Goal: Check status: Check status

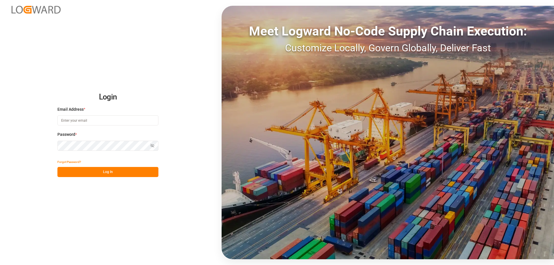
type input "mara-lynn.tan@leschaco.com"
click at [124, 173] on button "Log In" at bounding box center [107, 172] width 101 height 10
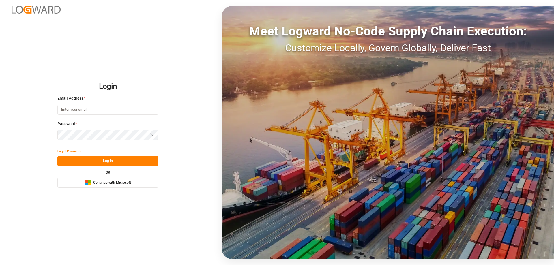
type input "mara-lynn.tan@leschaco.com"
click at [132, 163] on button "Log In" at bounding box center [107, 161] width 101 height 10
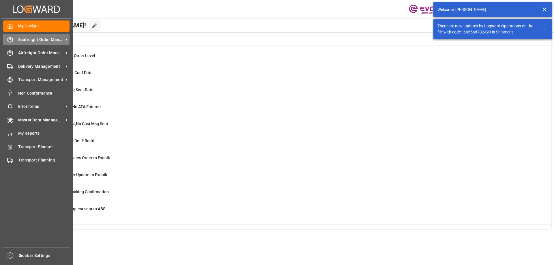
click at [21, 40] on span "Seafreight Order Management" at bounding box center [41, 40] width 46 height 6
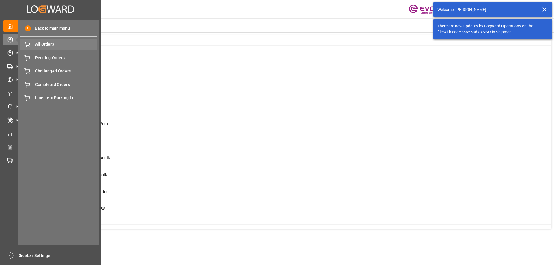
click at [47, 47] on span "All Orders" at bounding box center [66, 44] width 62 height 6
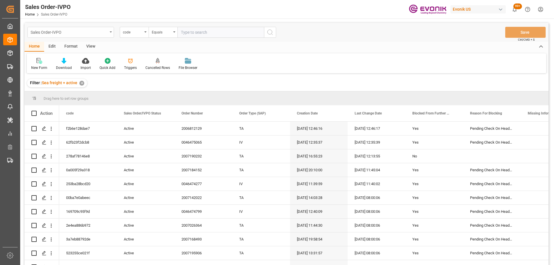
click at [85, 33] on div "Sales Order-IVPO" at bounding box center [69, 31] width 77 height 7
type input "lin"
click at [69, 55] on div "Line Item" at bounding box center [71, 59] width 86 height 12
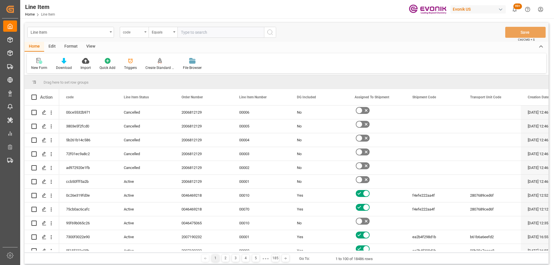
click at [135, 32] on div "code" at bounding box center [133, 31] width 20 height 7
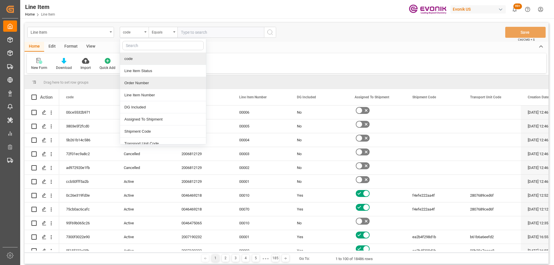
click at [150, 80] on div "Order Number" at bounding box center [163, 83] width 86 height 12
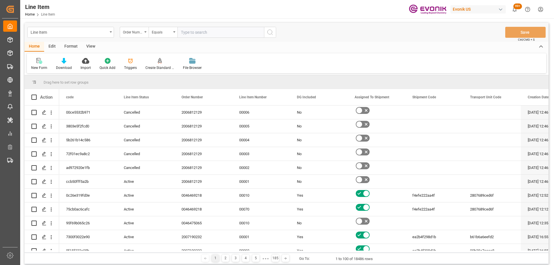
click at [187, 35] on input "text" at bounding box center [221, 32] width 87 height 11
paste input "0046474118"
type input "0046474118"
click at [268, 32] on icon "search button" at bounding box center [270, 32] width 7 height 7
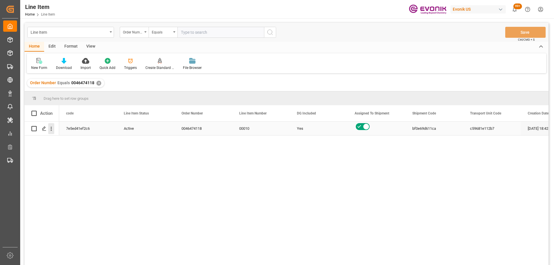
click at [50, 130] on icon "open menu" at bounding box center [51, 129] width 6 height 6
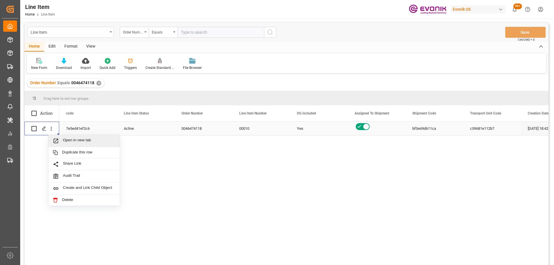
click at [66, 143] on span "Open in new tab" at bounding box center [89, 141] width 53 height 6
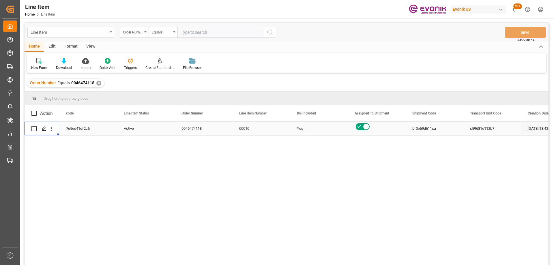
click at [77, 35] on div "Line Item" at bounding box center [69, 31] width 77 height 7
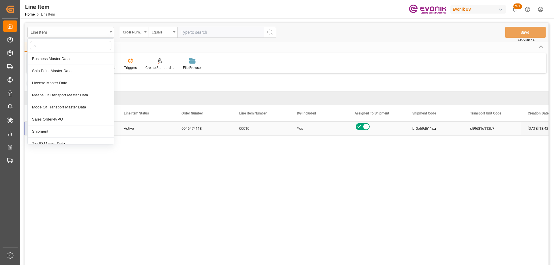
type input "sa"
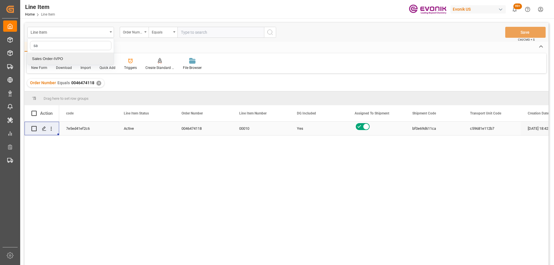
click at [62, 59] on div "Sales Order-IVPO" at bounding box center [71, 59] width 86 height 12
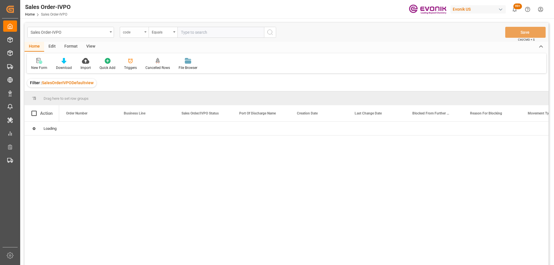
click at [133, 31] on div "code" at bounding box center [133, 31] width 20 height 7
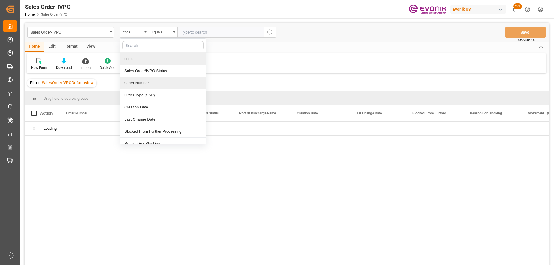
click at [143, 82] on div "Order Number" at bounding box center [163, 83] width 86 height 12
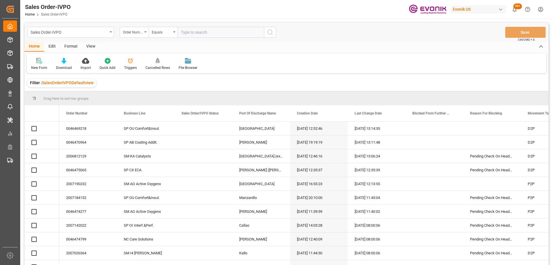
click at [193, 34] on input "text" at bounding box center [221, 32] width 87 height 11
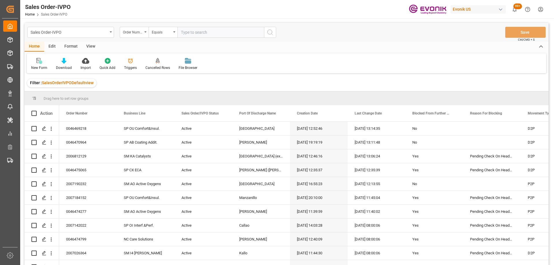
paste input "0046474098"
type input "0046474098"
click at [269, 31] on icon "search button" at bounding box center [270, 32] width 7 height 7
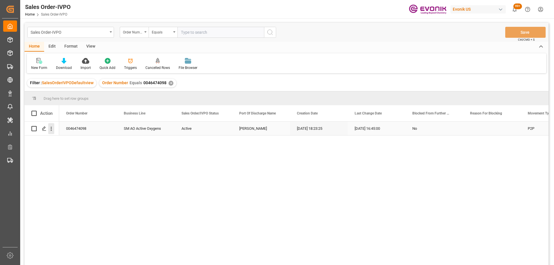
click at [52, 129] on icon "open menu" at bounding box center [51, 129] width 6 height 6
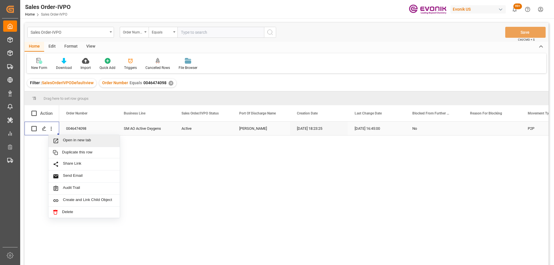
click at [59, 140] on span "Press SPACE to select this row." at bounding box center [58, 141] width 10 height 6
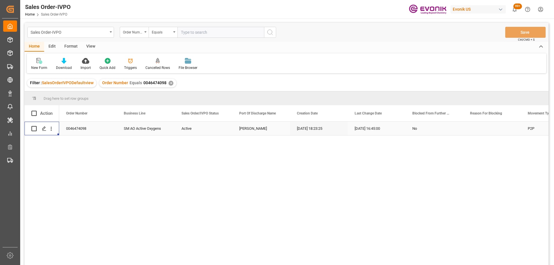
click at [196, 35] on input "text" at bounding box center [221, 32] width 87 height 11
paste input "46468359"
type input "0046468359"
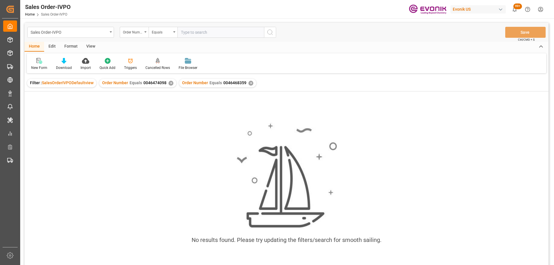
click at [169, 83] on div "✕" at bounding box center [171, 83] width 5 height 5
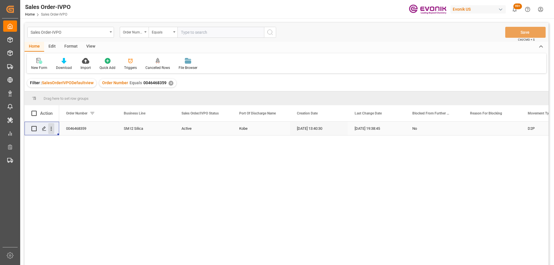
click at [50, 129] on icon "open menu" at bounding box center [51, 129] width 6 height 6
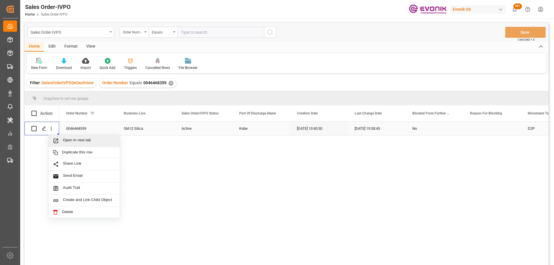
click at [62, 146] on div "Open in new tab" at bounding box center [84, 141] width 71 height 12
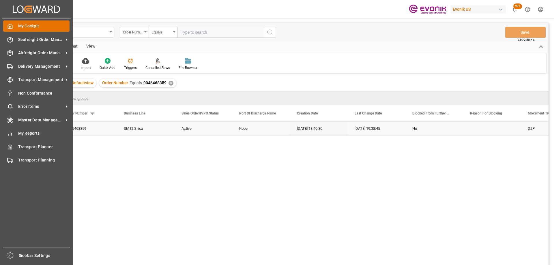
click at [11, 25] on icon at bounding box center [10, 26] width 6 height 6
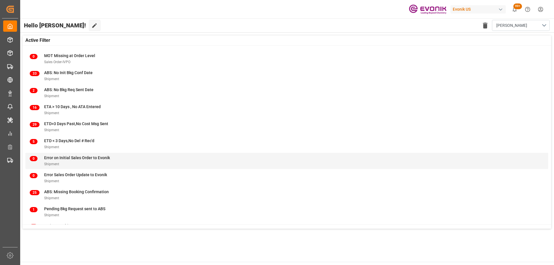
scroll to position [57, 0]
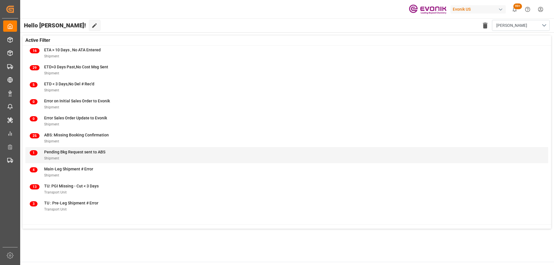
click at [113, 152] on div "1 Pending Bkg Request sent to ABS Shipment" at bounding box center [287, 155] width 515 height 12
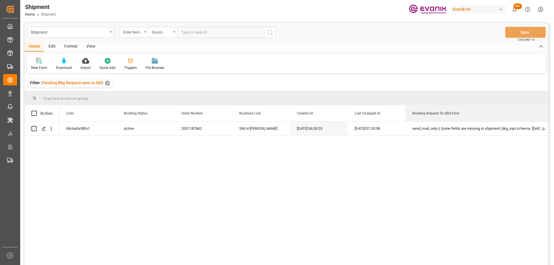
drag, startPoint x: 463, startPoint y: 112, endPoint x: 554, endPoint y: 109, distance: 91.3
click at [553, 109] on div "Shipment Home Shipment Evonik US 99+ Notifications Only show unread All Mark al…" at bounding box center [286, 132] width 533 height 265
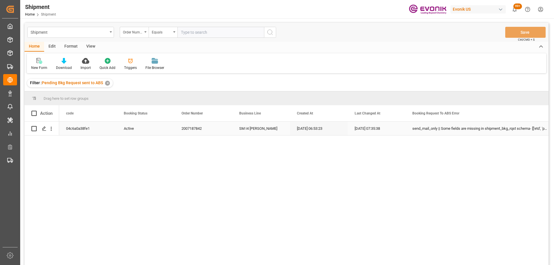
click at [435, 132] on div "send_mail_only || Some fields are missing in shipment_bkg_rqst schema- [['etd',…" at bounding box center [480, 129] width 149 height 14
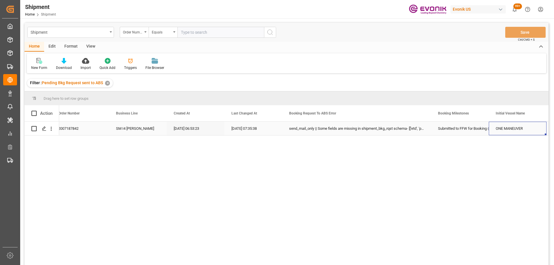
scroll to position [0, 181]
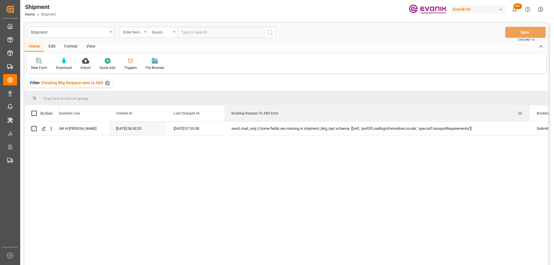
drag, startPoint x: 373, startPoint y: 114, endPoint x: 529, endPoint y: 109, distance: 156.6
click at [529, 109] on div at bounding box center [530, 113] width 2 height 16
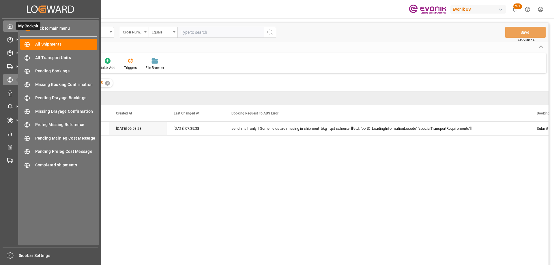
click at [10, 26] on icon at bounding box center [10, 26] width 6 height 6
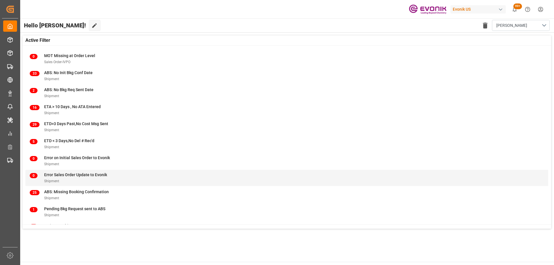
scroll to position [57, 0]
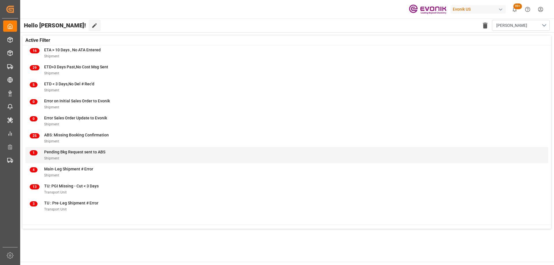
click at [85, 152] on span "Pending Bkg Request sent to ABS" at bounding box center [74, 152] width 61 height 5
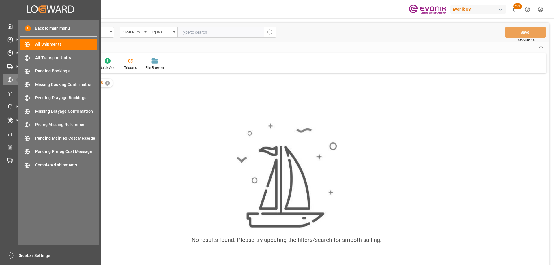
click at [14, 17] on div "Created by potrace 1.15, written by Peter Selinger 2001-2017 Created by potrace…" at bounding box center [50, 9] width 97 height 18
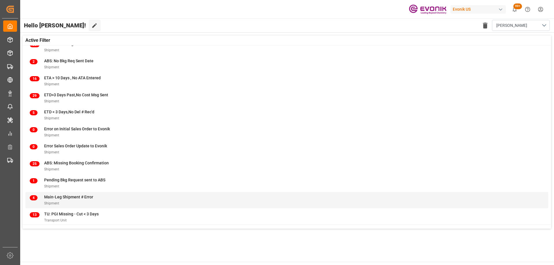
scroll to position [57, 0]
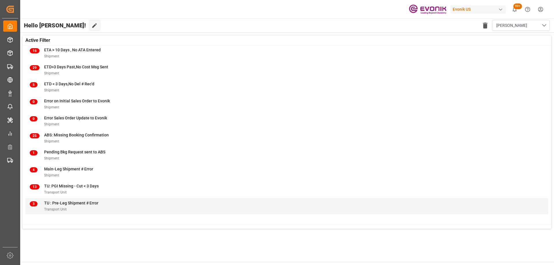
click at [74, 204] on span "TU : Pre-Leg Shipment # Error" at bounding box center [71, 203] width 54 height 5
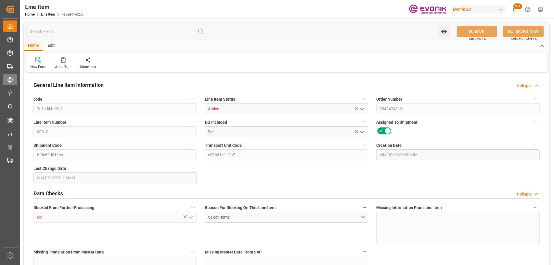
type input "1"
type input "716.548"
type input "652"
type input "1.1488"
type input "4"
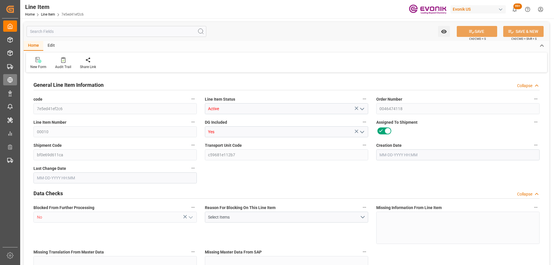
type input "3546.88"
type input "4"
type input "652"
type input "716.548"
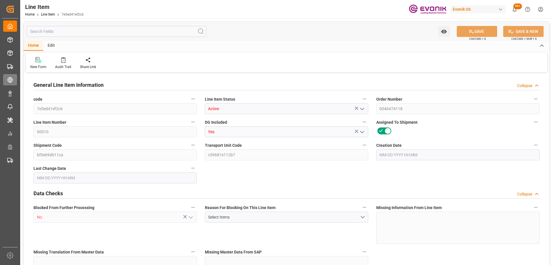
type input "736.548"
type input "652"
type input "1.1488"
type input "1148.824"
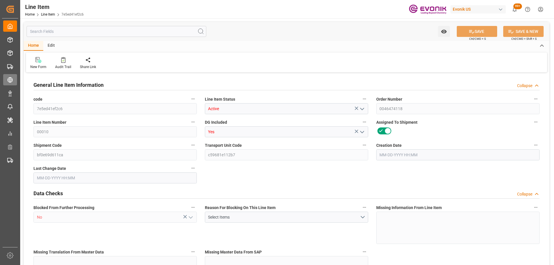
type input "0"
type input "09-24-2025 18:42"
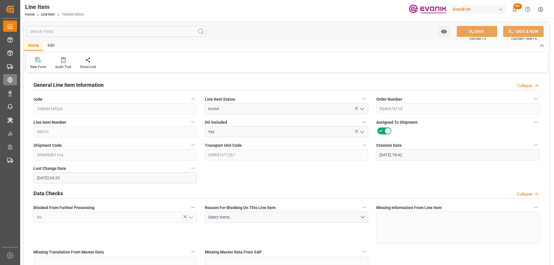
type input "09-25-2025 04:29"
type input "11-13-2025"
type input "10-09-2025"
type input "10-02-2025"
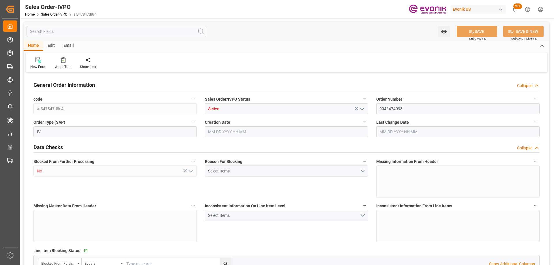
type input "BRSSZ"
type input "0"
type input "1"
type input "2"
type input "1"
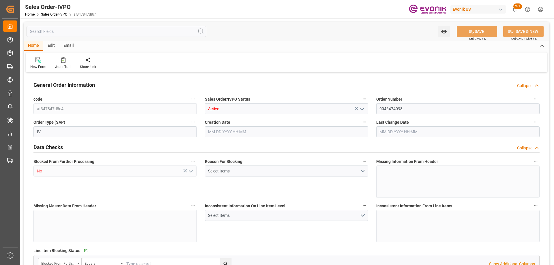
type input "20156.5896"
type input "37.4546"
type input "19000"
type input "60"
type input "09-18-2025 18:23"
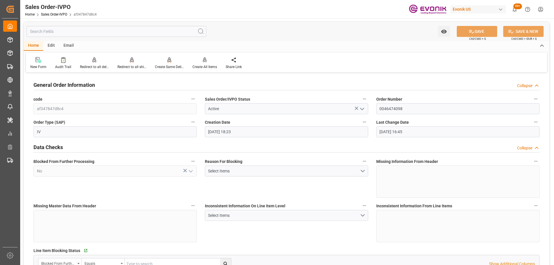
type input "09-22-2025 16:45"
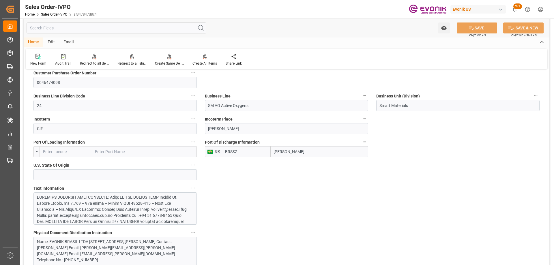
scroll to position [347, 0]
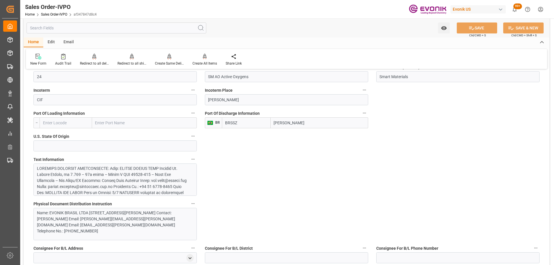
click at [67, 175] on div at bounding box center [113, 251] width 152 height 170
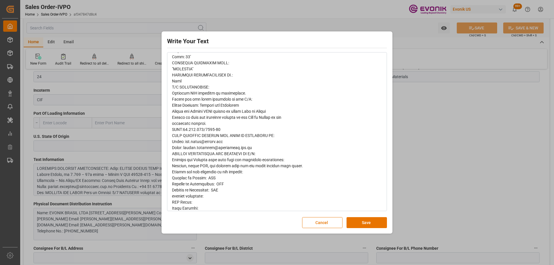
scroll to position [274, 0]
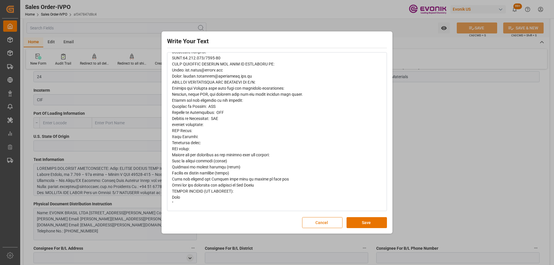
click at [327, 221] on button "Cancel" at bounding box center [322, 222] width 40 height 11
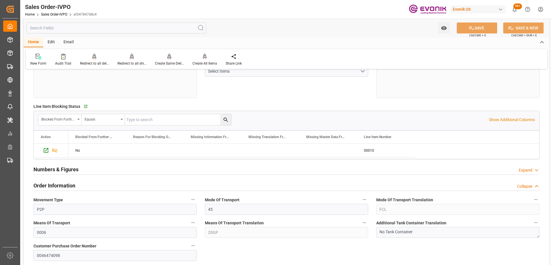
scroll to position [347, 0]
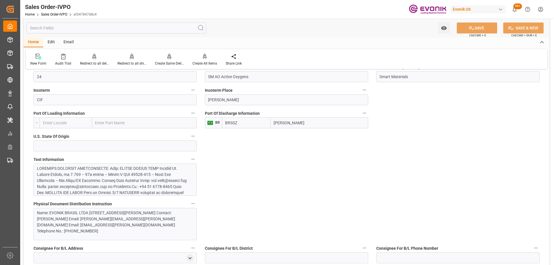
click at [67, 29] on input "text" at bounding box center [117, 28] width 180 height 11
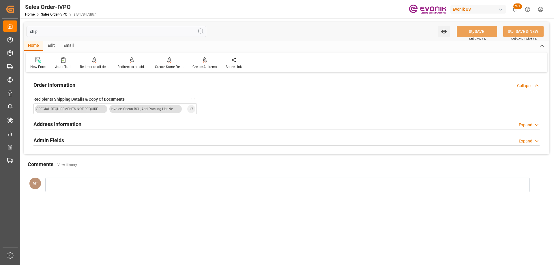
type input "ship"
click at [183, 129] on div at bounding box center [286, 129] width 507 height 0
click at [179, 122] on div "Address Information Expand" at bounding box center [286, 123] width 507 height 11
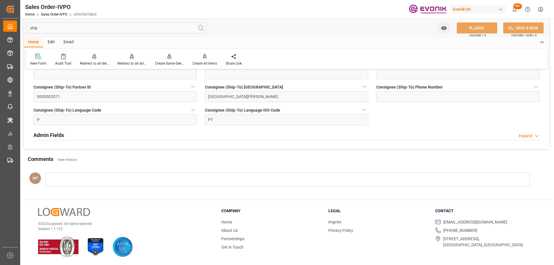
scroll to position [57, 0]
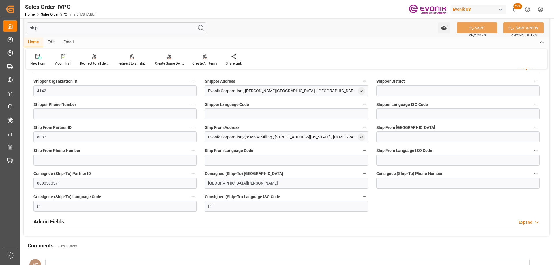
click at [365, 139] on div at bounding box center [361, 137] width 7 height 6
click at [362, 136] on icon "open menu" at bounding box center [361, 137] width 5 height 5
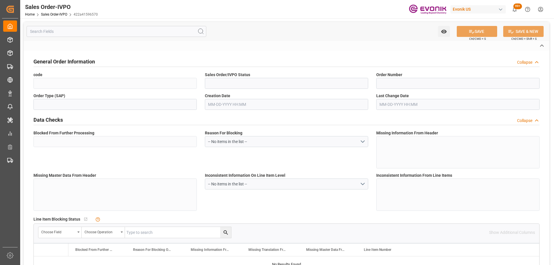
type input "422a41596570"
type input "Active"
type input "0046468359"
type input "IV"
type input "No"
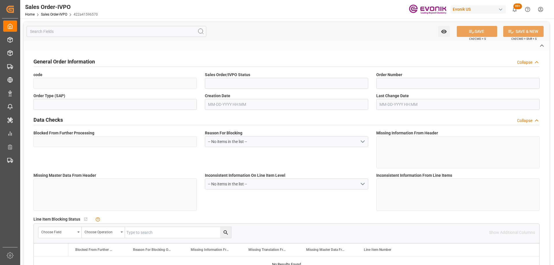
type input "D2P"
type input "45"
type input "FCL"
type input "0007"
type input "40GP"
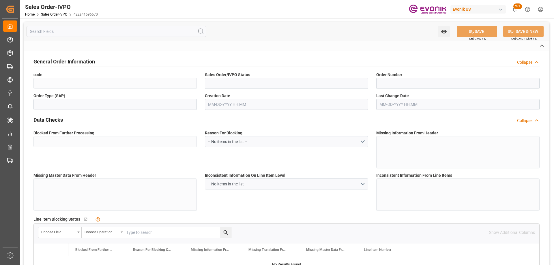
type textarea "No Tank Container"
type input "0046468359"
type input "I2"
type input "SM I2 Silica"
type input "Smart Materials"
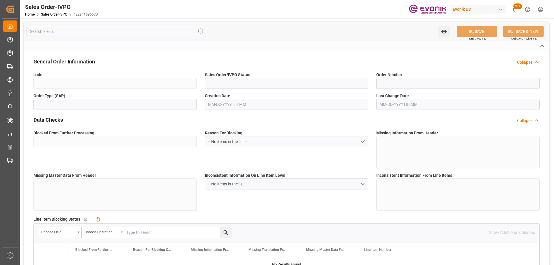
type input "CIF"
type input "Kobe"
type textarea "Not required"
type textarea "DIRECT CONSUMER"
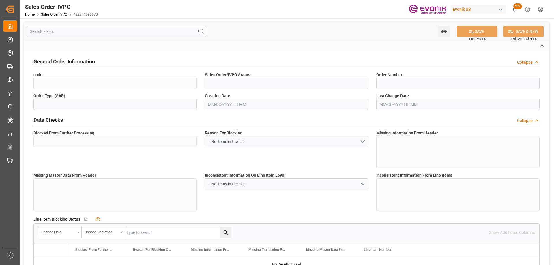
type textarea "T6011101013487"
type textarea "Please add following Marks to B/L ZEOFREE PURE 93 MADE IN [GEOGRAPHIC_DATA] PO …"
type input "JP"
type input "Done"
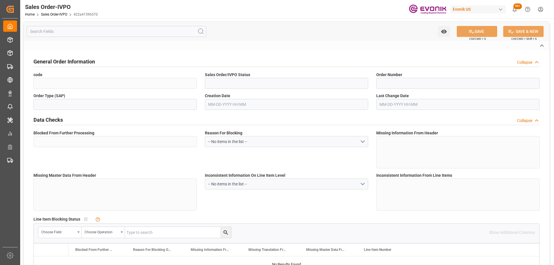
type input "40GP"
type input "Done"
type input "JPUKB"
type input "0"
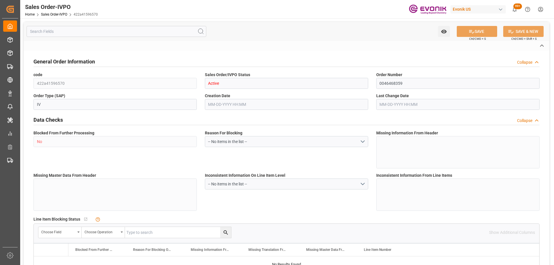
type input "1"
type input "10378.8"
type input "55.3858"
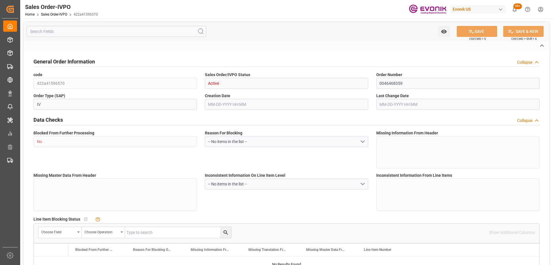
type input "19000"
type input "60"
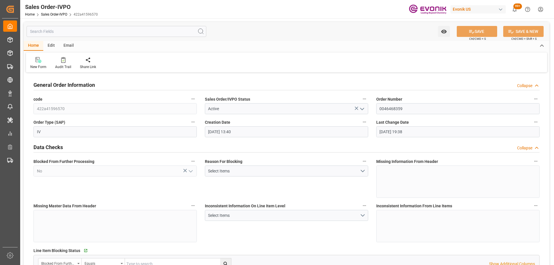
type input "[DATE] 13:40"
type input "[DATE] 19:38"
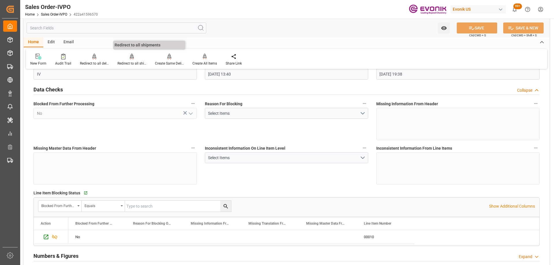
click at [137, 60] on div "Redirect to all shipments" at bounding box center [132, 59] width 38 height 13
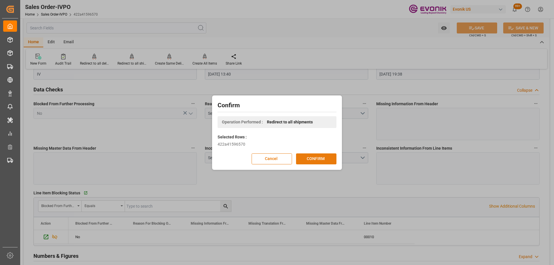
click at [305, 158] on button "CONFIRM" at bounding box center [316, 159] width 40 height 11
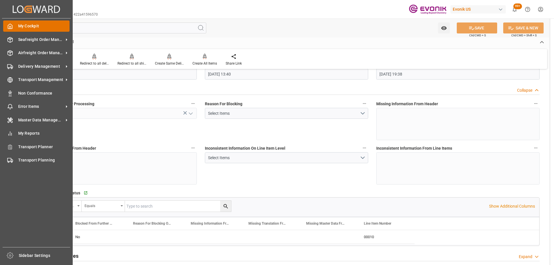
click at [9, 30] on div "My Cockpit My Cockpit" at bounding box center [36, 26] width 66 height 11
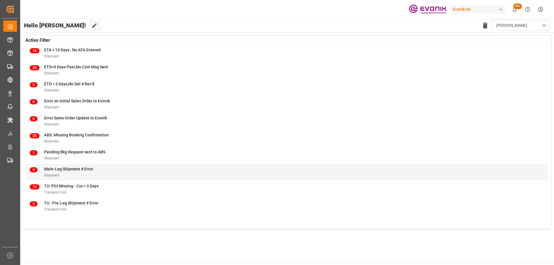
scroll to position [63, 0]
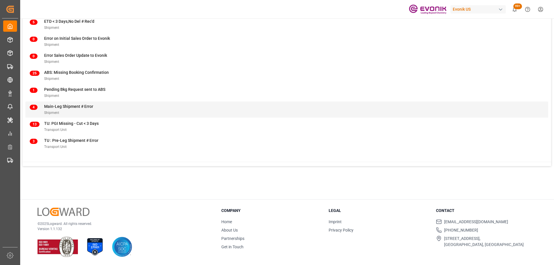
click at [103, 106] on div "4 Main-Leg Shipment # Error Shipment" at bounding box center [287, 110] width 515 height 12
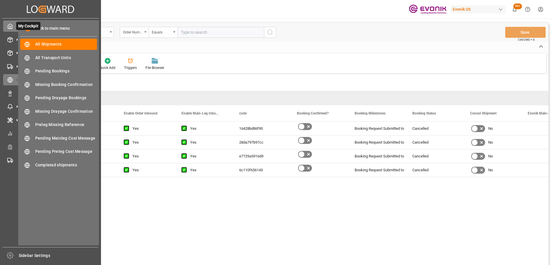
click at [14, 26] on div "My Cockpit My Cockpit" at bounding box center [50, 26] width 95 height 11
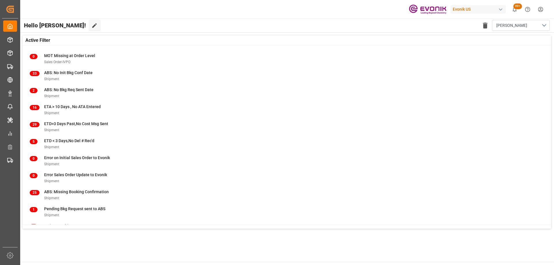
scroll to position [57, 0]
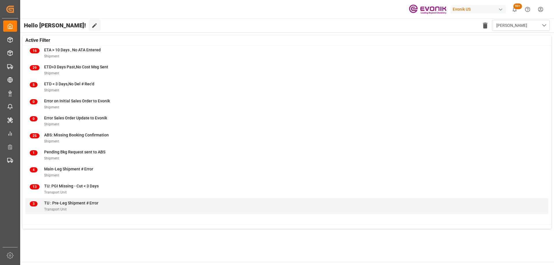
click at [63, 209] on span "Transport Unit" at bounding box center [55, 210] width 23 height 4
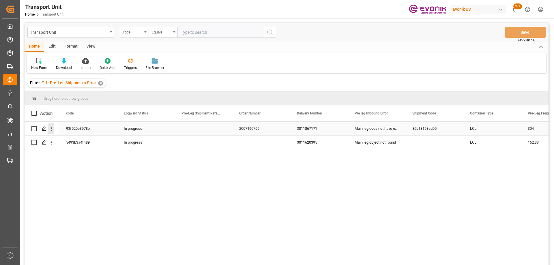
click at [52, 128] on icon "open menu" at bounding box center [51, 129] width 6 height 6
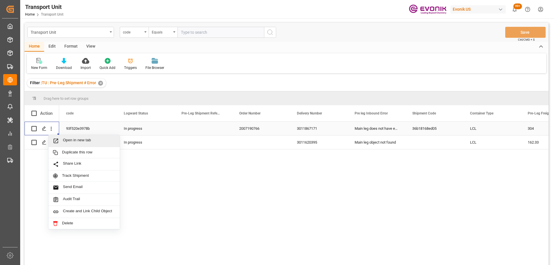
click at [64, 142] on span "Open in new tab" at bounding box center [89, 141] width 53 height 6
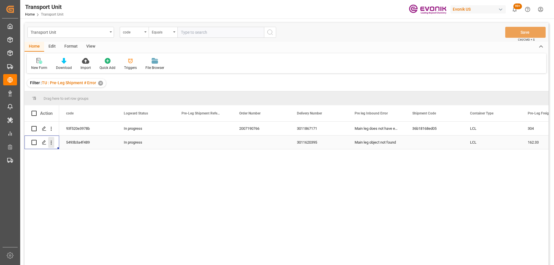
click at [53, 142] on icon "open menu" at bounding box center [51, 143] width 6 height 6
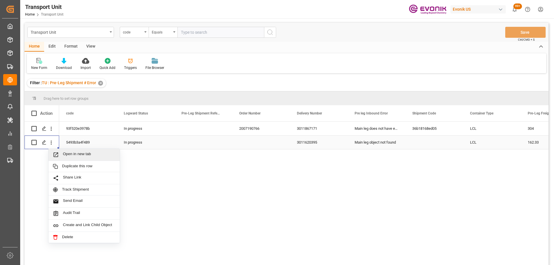
click at [64, 153] on span "Open in new tab" at bounding box center [89, 155] width 53 height 6
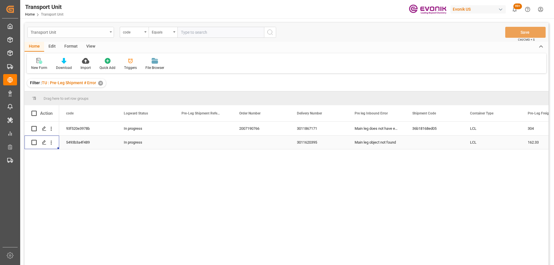
click at [88, 34] on div "Transport Unit" at bounding box center [69, 31] width 77 height 7
type input "shi"
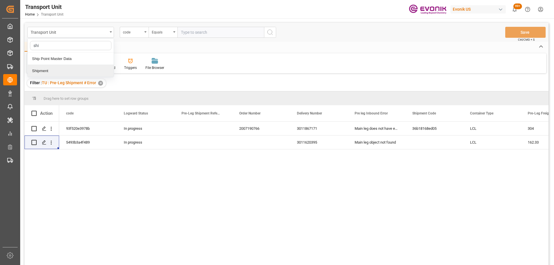
click at [41, 70] on div "Shipment" at bounding box center [71, 71] width 86 height 12
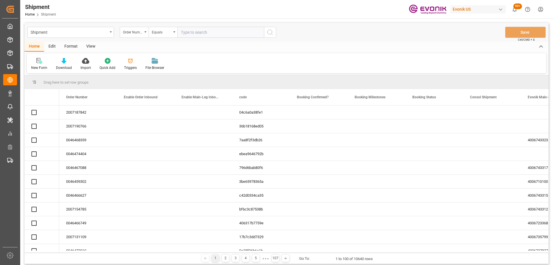
click at [206, 31] on input "text" at bounding box center [221, 32] width 87 height 11
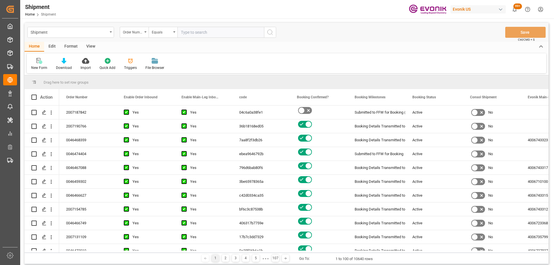
paste input "787a0ae84350"
type input "787a0ae84350"
click at [271, 32] on icon "search button" at bounding box center [270, 32] width 7 height 7
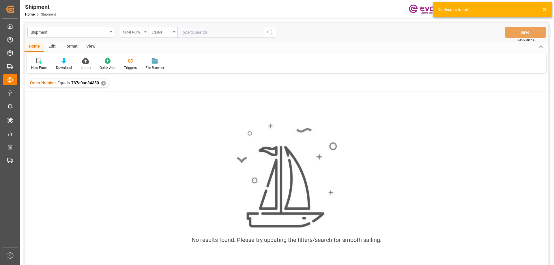
click at [134, 35] on div "Order Number" at bounding box center [134, 32] width 29 height 11
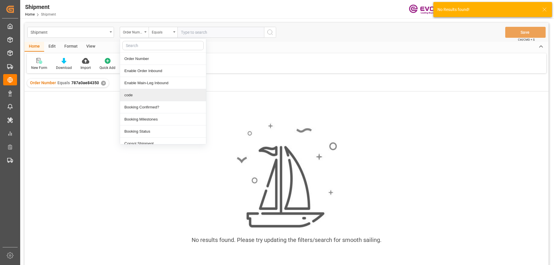
click at [143, 93] on div "code" at bounding box center [163, 95] width 86 height 12
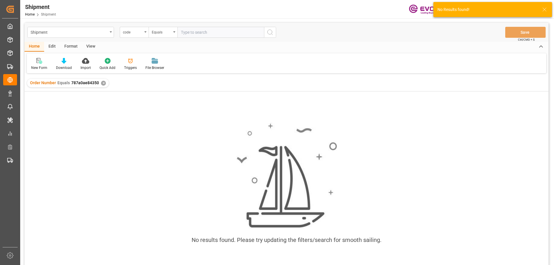
click at [193, 33] on input "text" at bounding box center [221, 32] width 87 height 11
paste input "787a0ae84350"
type input "787a0ae84350"
click at [272, 28] on button "search button" at bounding box center [270, 32] width 12 height 11
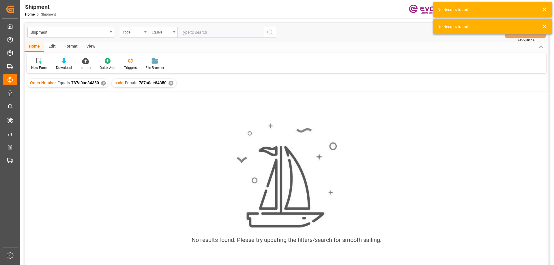
click at [102, 84] on div "✕" at bounding box center [103, 83] width 5 height 5
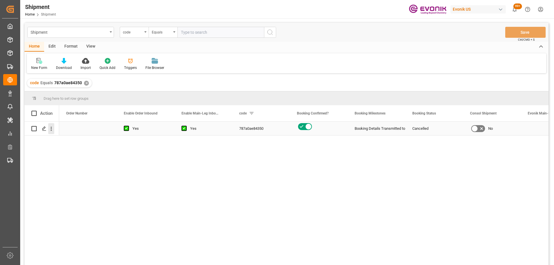
click at [53, 128] on icon "open menu" at bounding box center [51, 129] width 6 height 6
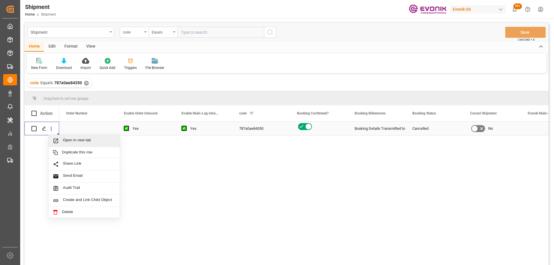
click at [62, 139] on span "Press SPACE to select this row." at bounding box center [58, 141] width 10 height 6
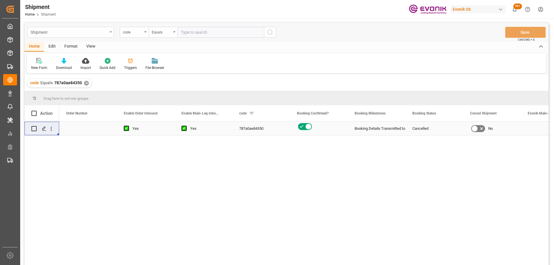
click at [89, 36] on div "Shipment" at bounding box center [70, 32] width 87 height 11
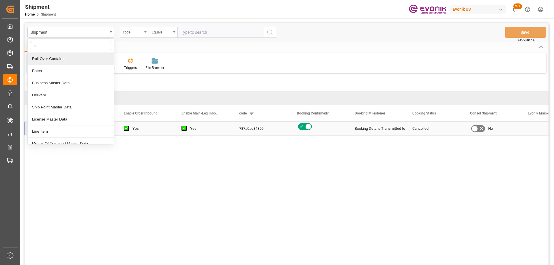
type input "sa"
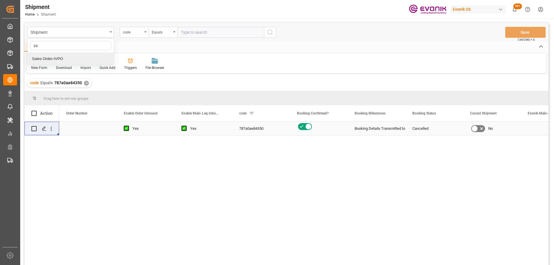
click at [68, 55] on div "Sales Order-IVPO" at bounding box center [71, 59] width 86 height 12
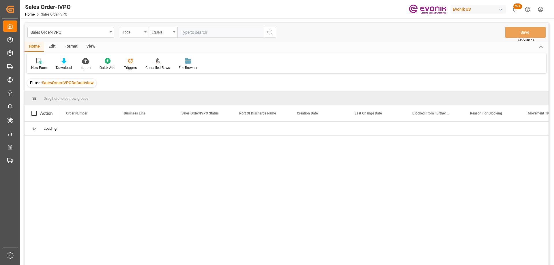
click at [125, 32] on div "code" at bounding box center [133, 31] width 20 height 7
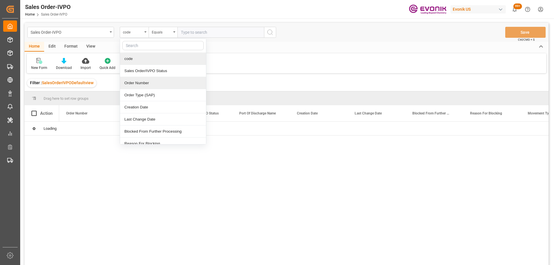
click at [137, 81] on div "Order Number" at bounding box center [163, 83] width 86 height 12
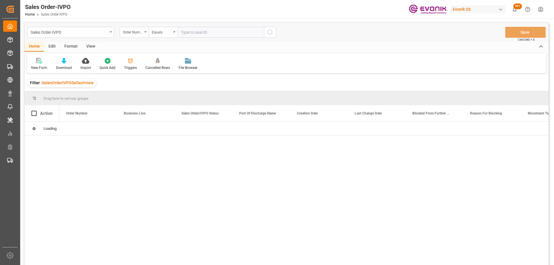
click at [188, 33] on input "text" at bounding box center [221, 32] width 87 height 11
paste input "0046472664"
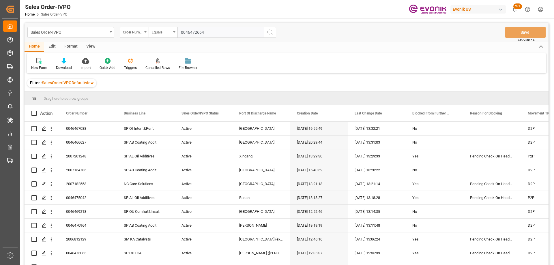
type input "0046472664"
click at [270, 30] on circle "search button" at bounding box center [270, 32] width 5 height 5
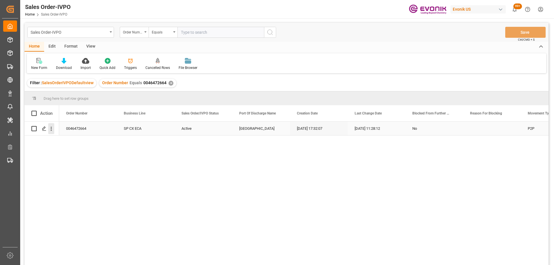
click at [53, 130] on icon "open menu" at bounding box center [51, 129] width 6 height 6
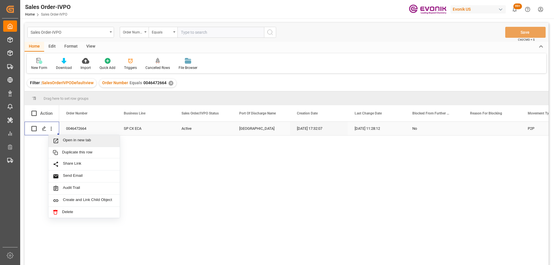
click at [68, 141] on span "Open in new tab" at bounding box center [89, 141] width 53 height 6
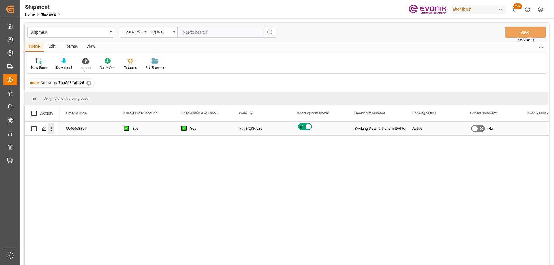
click at [50, 131] on icon "open menu" at bounding box center [51, 129] width 6 height 6
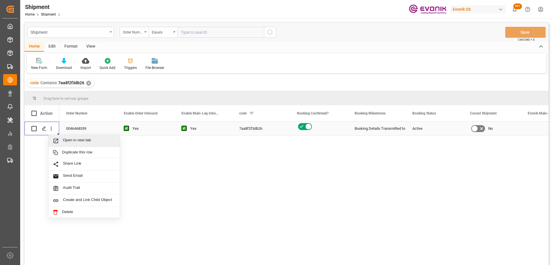
click at [61, 138] on div "Open in new tab" at bounding box center [84, 141] width 71 height 12
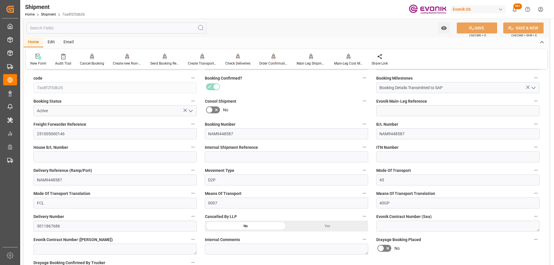
scroll to position [58, 0]
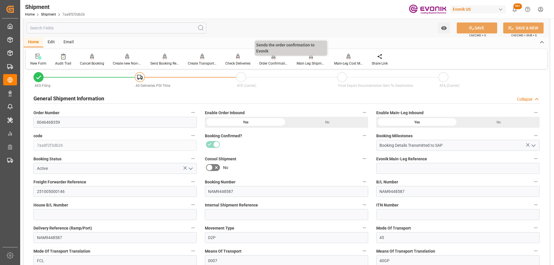
click at [274, 58] on icon at bounding box center [274, 56] width 4 height 5
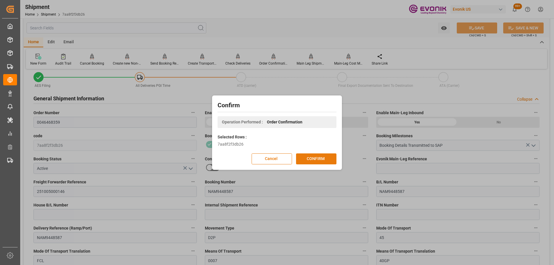
click at [309, 157] on button "CONFIRM" at bounding box center [316, 159] width 40 height 11
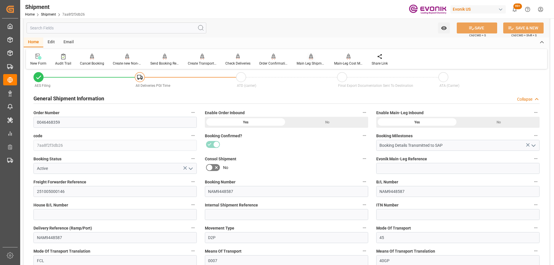
click at [308, 60] on div "Main Leg Shipment" at bounding box center [312, 59] width 38 height 13
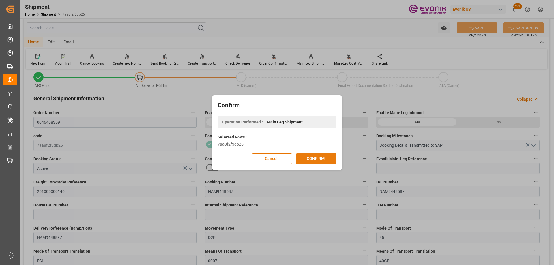
click at [314, 159] on button "CONFIRM" at bounding box center [316, 159] width 40 height 11
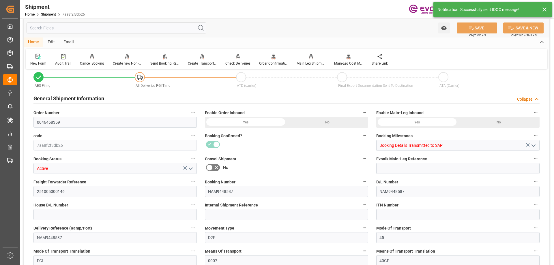
type input "0"
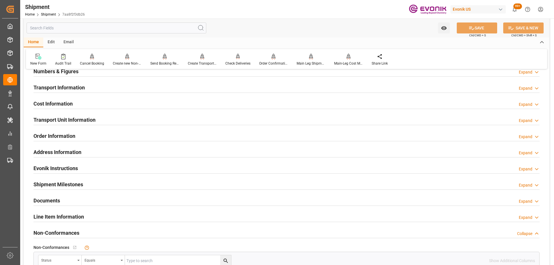
scroll to position [289, 0]
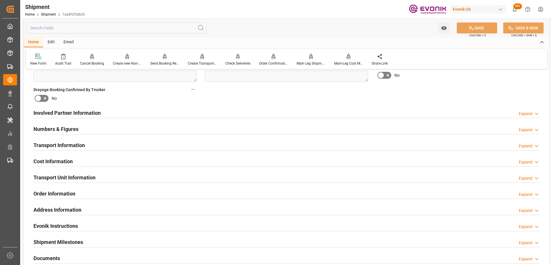
click at [85, 177] on h2 "Transport Unit Information" at bounding box center [64, 178] width 62 height 8
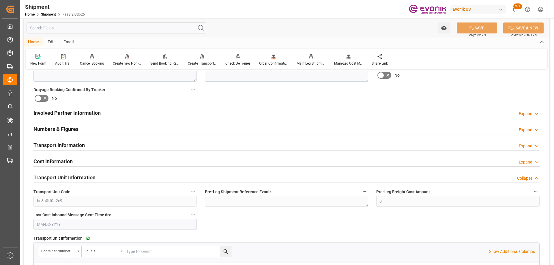
scroll to position [375, 0]
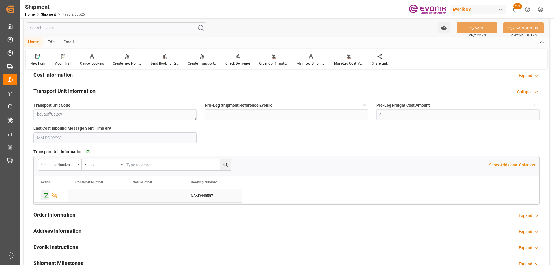
click at [46, 195] on icon "Press SPACE to select this row." at bounding box center [46, 196] width 5 height 5
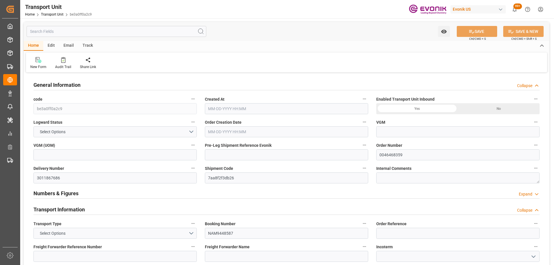
type input "CMACGM"
type input "CMA CGM Group"
type input "USSAV"
type input "JPUKB"
type input "10378.8"
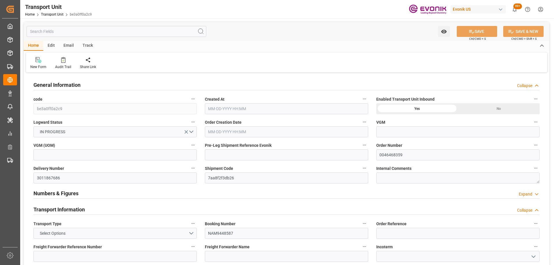
type input "[DATE] 06:13"
type input "[DATE]"
type input "[DATE] 00:00"
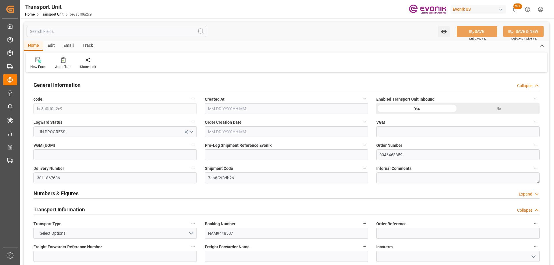
type input "[DATE] 00:00"
click at [165, 63] on div at bounding box center [169, 60] width 29 height 6
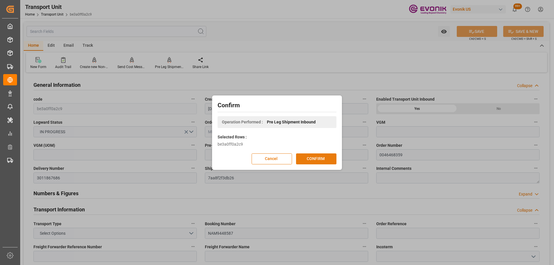
click at [330, 157] on button "CONFIRM" at bounding box center [316, 159] width 40 height 11
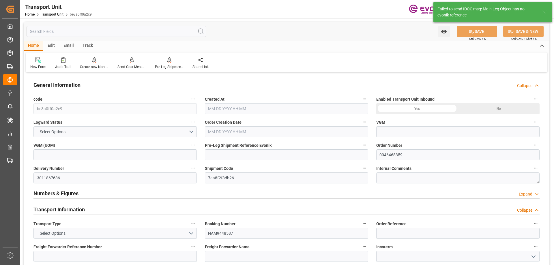
type input "CMACGM"
type input "CMA CGM Group"
type input "USSAV"
type input "JPUKB"
type input "10378.8"
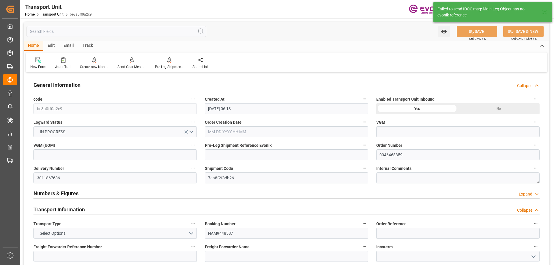
type input "[DATE] 06:13"
type input "[DATE]"
type input "[DATE] 00:00"
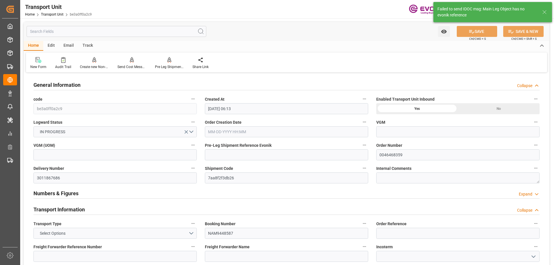
type input "[DATE] 00:00"
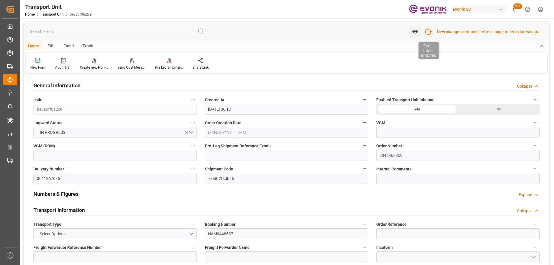
click at [433, 31] on icon "button" at bounding box center [428, 32] width 9 height 6
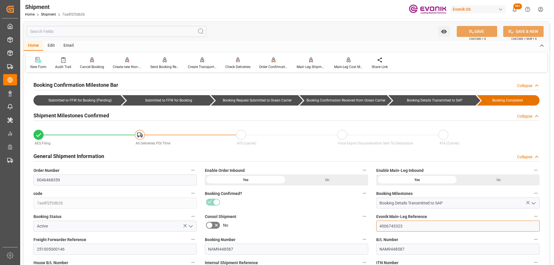
drag, startPoint x: 423, startPoint y: 226, endPoint x: 337, endPoint y: 223, distance: 86.4
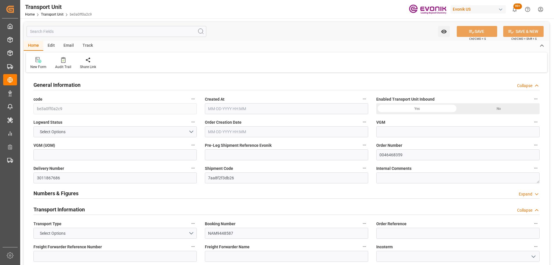
type input "CMACGM"
type input "CMA CGM Group"
type input "USSAV"
type input "JPUKB"
type input "10378.8"
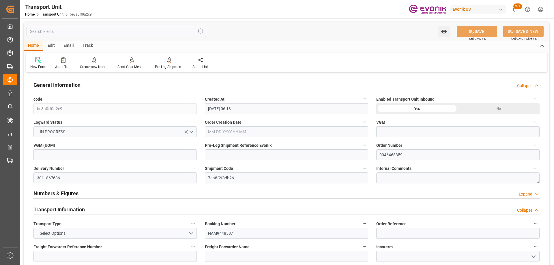
type input "[DATE] 06:13"
type input "[DATE]"
type input "[DATE] 00:00"
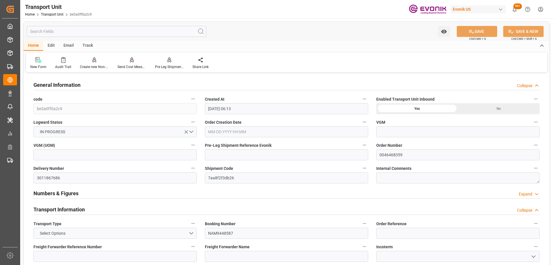
type input "[DATE] 00:00"
click at [162, 64] on div "Pre Leg Shipment Inbound" at bounding box center [169, 66] width 29 height 5
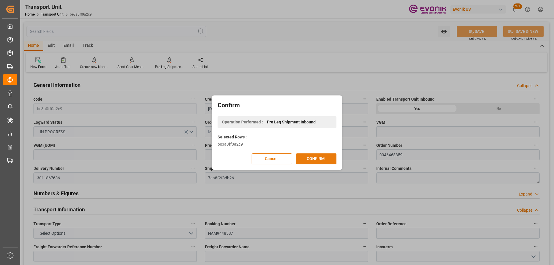
click at [320, 159] on button "CONFIRM" at bounding box center [316, 159] width 40 height 11
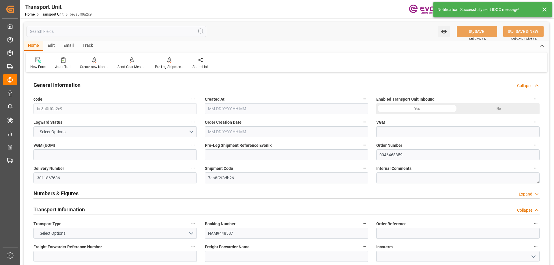
type input "CMACGM"
type input "CMA CGM Group"
type input "USSAV"
type input "JPUKB"
type input "10378.8"
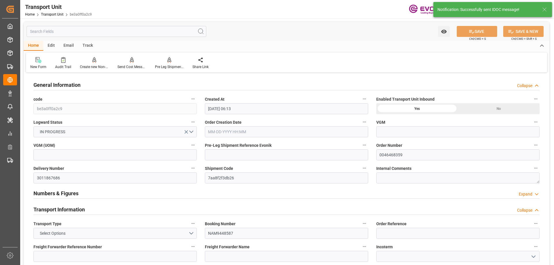
type input "09-09-2025 06:13"
type input "11-22-2025"
type input "10-11-2025 00:00"
type input "10-17-2025 00:00"
type input "11-28-2025 00:00"
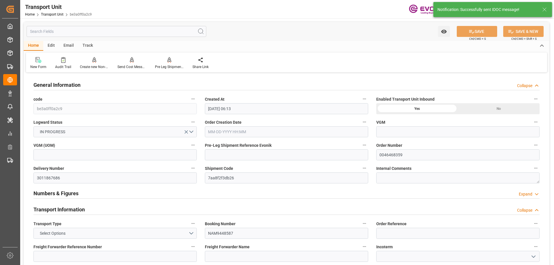
type input "12-26-2025 00:00"
type input "10-09-2025 00:00"
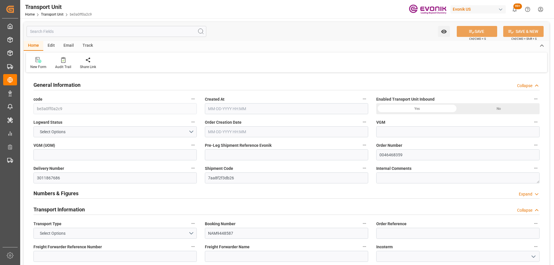
type input "CMACGM"
type input "CMA CGM Group"
type input "USSAV"
type input "JPUKB"
type input "10378.8"
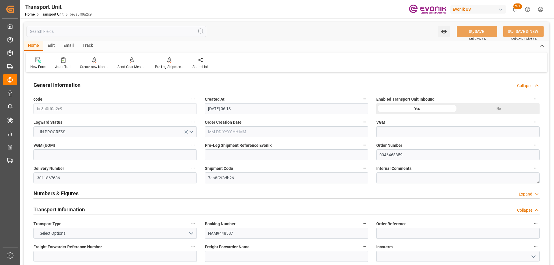
type input "[DATE] 06:13"
type input "[DATE]"
type input "[DATE] 00:00"
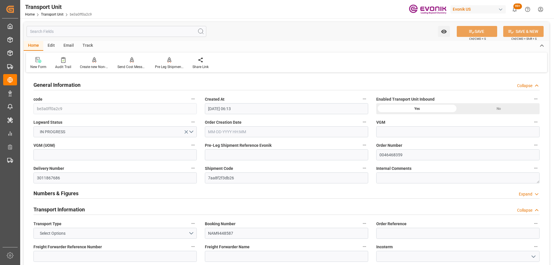
type input "[DATE] 00:00"
type input "CMACGM"
type input "CMA CGM Group"
type input "USSAV"
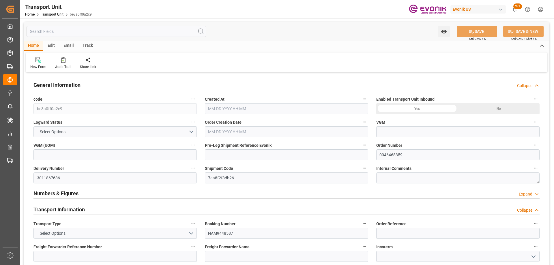
type input "JPUKB"
type input "10378.8"
type input "[DATE] 06:13"
type input "[DATE]"
type input "[DATE] 00:00"
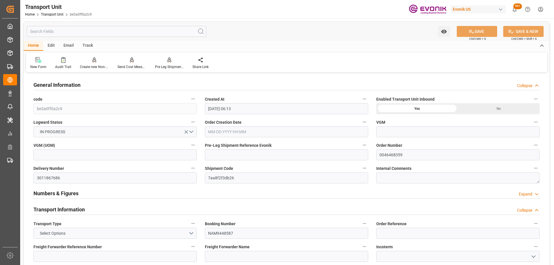
type input "[DATE] 00:00"
type input "CMACGM"
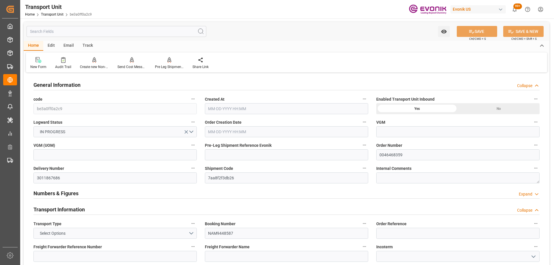
type input "CMA CGM Group"
type input "USSAV"
type input "JPUKB"
type input "10378.8"
type input "[DATE] 06:13"
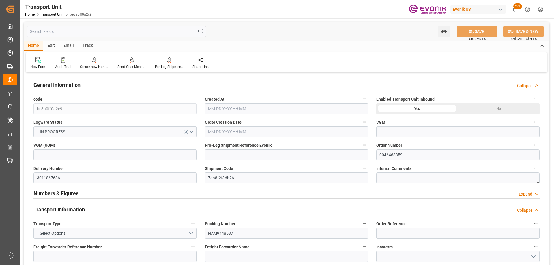
type input "[DATE]"
type input "[DATE] 00:00"
type input "10-17-2025 00:00"
type input "11-28-2025 00:00"
type input "12-26-2025 00:00"
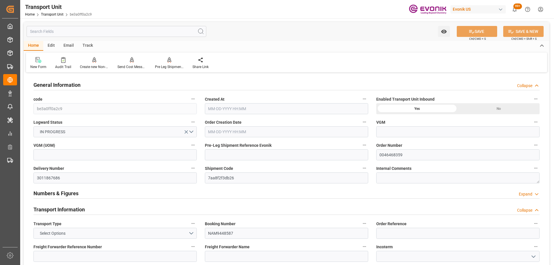
type input "10-09-2025 00:00"
click at [164, 64] on div "Pre Leg Shipment Inbound" at bounding box center [170, 63] width 38 height 13
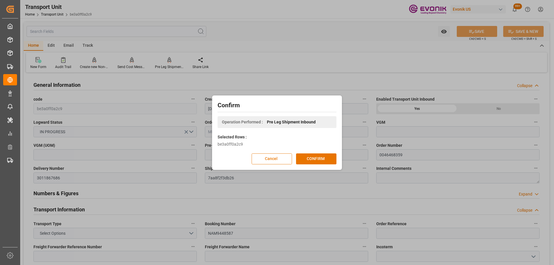
click at [282, 161] on button "Cancel" at bounding box center [272, 159] width 40 height 11
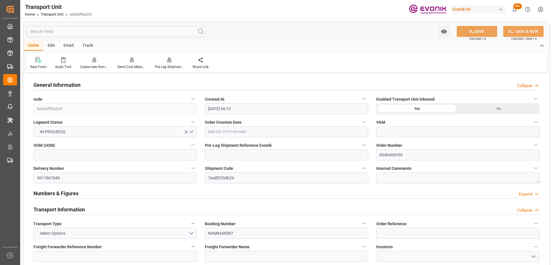
click at [166, 66] on div "Pre Leg Shipment Inbound" at bounding box center [169, 66] width 29 height 5
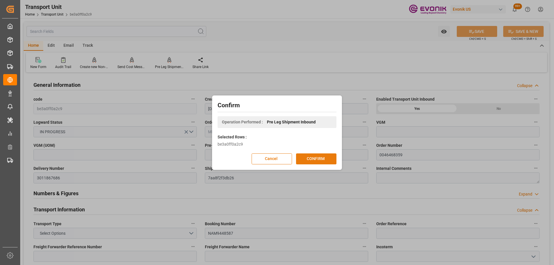
click at [300, 158] on button "CONFIRM" at bounding box center [316, 159] width 40 height 11
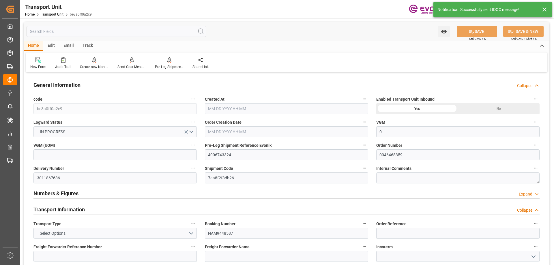
type input "0"
type input "CMACGM"
type input "CMA CGM Group"
type input "USSAV"
type input "JPUKB"
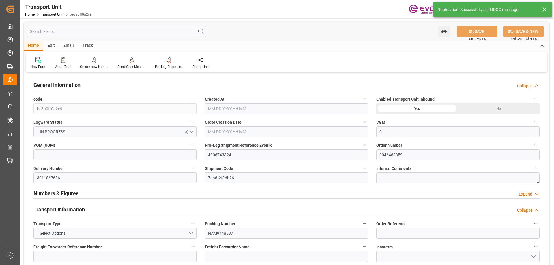
type input "10378.8"
type input "09-09-2025 06:13"
type input "11-22-2025"
type input "10-11-2025 00:00"
type input "10-17-2025 00:00"
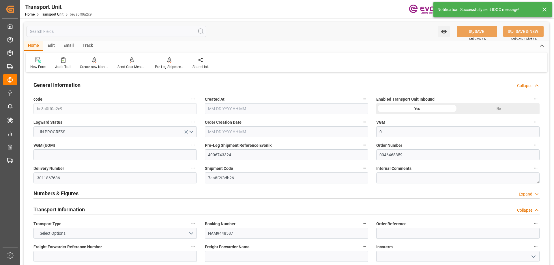
type input "11-28-2025 00:00"
type input "12-26-2025 00:00"
type input "10-09-2025 00:00"
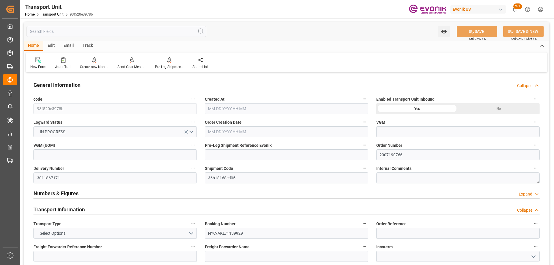
type input "AC Containerline"
type input "Leschaco Inc."
type input "USLGB"
type input "NZAKL"
type input "4500"
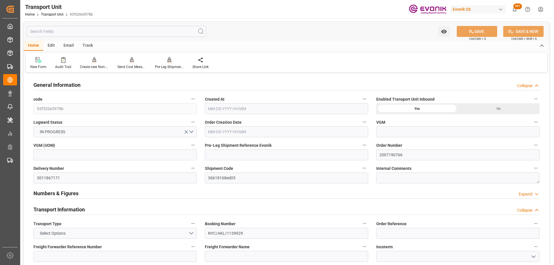
click at [168, 60] on icon at bounding box center [169, 59] width 4 height 5
type input "[DATE] 09:47"
type input "[DATE]"
type input "[DATE] 00:00"
type input "10-20-2025 00:00"
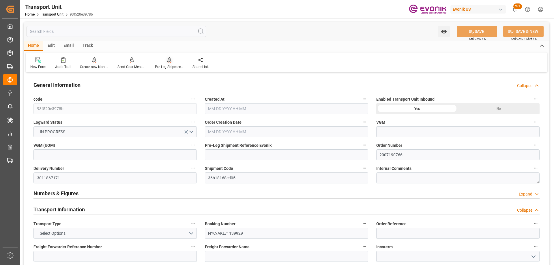
type input "[DATE] 00:00"
type input "11-08-2025 00:00"
type input "[DATE] 00:00"
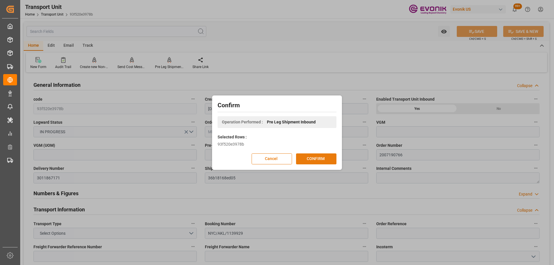
click at [314, 161] on button "CONFIRM" at bounding box center [316, 159] width 40 height 11
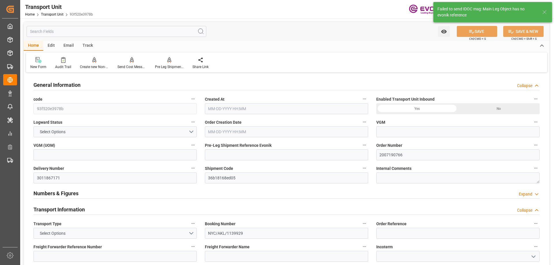
type input "93f520e3978b"
type input "2007190766"
type input "3011867171"
type input "36b18168ed05"
type input "NYC/AKL/1139929"
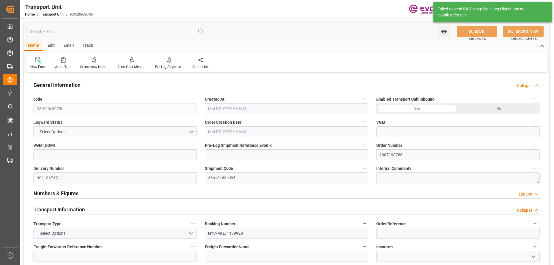
type input "ECUW"
type textarea "90058"
type input "United States"
type textarea "1060"
type input "New Zealand"
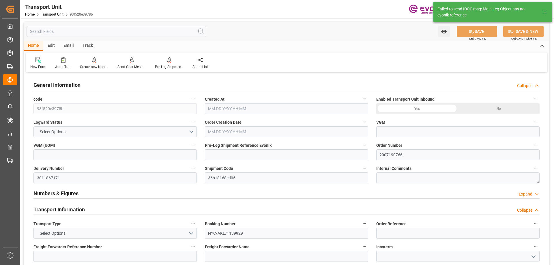
type input "[GEOGRAPHIC_DATA]"
type textarea "Evonik Pre Leg Shipment Reference not filled"
type textarea "SP CX ECA"
type input "kg"
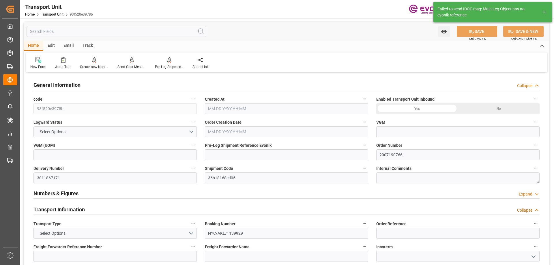
type input "AC Containerline"
type input "Leschaco Inc."
type input "USLGB"
type input "NZAKL"
type input "4500"
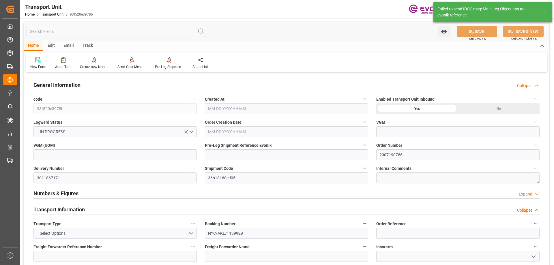
type input "[DATE] 09:47"
type input "[DATE]"
type input "[DATE] 00:00"
type input "10-20-2025 00:00"
type input "[DATE] 00:00"
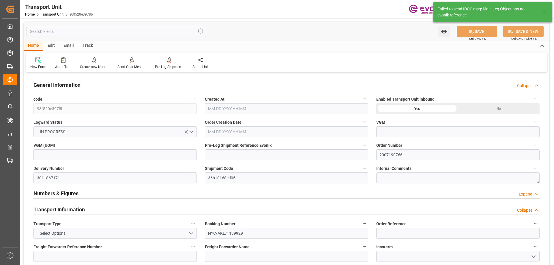
type input "11-08-2025 00:00"
type input "[DATE] 00:00"
click at [365, 165] on button "Shipment Code" at bounding box center [365, 169] width 8 height 8
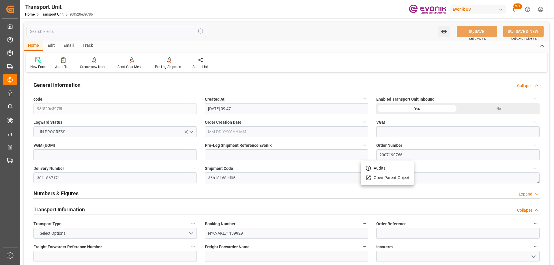
click at [368, 178] on icon at bounding box center [369, 178] width 6 height 6
click at [431, 32] on div at bounding box center [277, 132] width 554 height 265
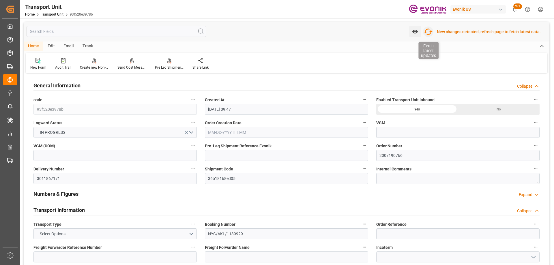
click at [430, 31] on icon "button" at bounding box center [428, 31] width 9 height 9
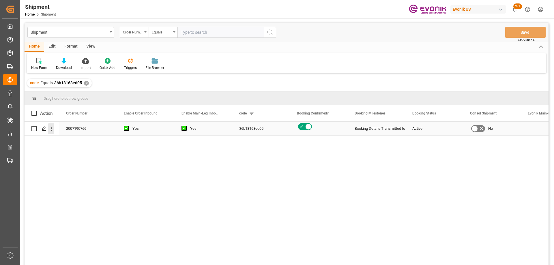
click at [53, 131] on icon "open menu" at bounding box center [51, 129] width 6 height 6
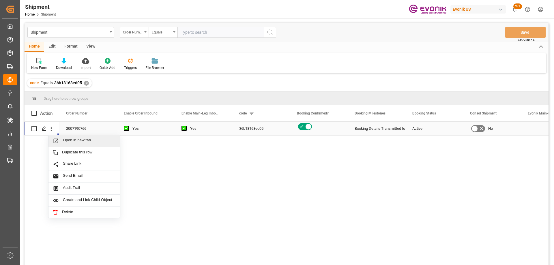
click at [65, 144] on span "Open in new tab" at bounding box center [89, 141] width 53 height 6
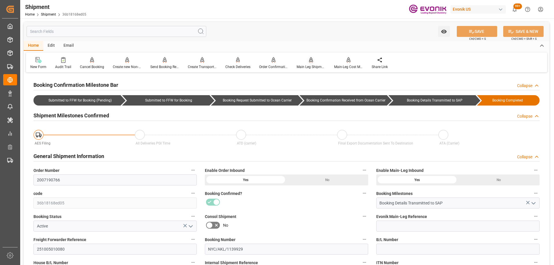
click at [310, 63] on div "Main Leg Shipment" at bounding box center [312, 63] width 38 height 13
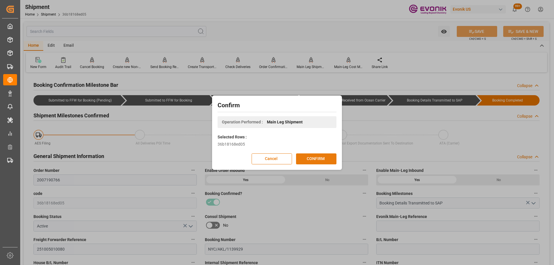
click at [317, 160] on button "CONFIRM" at bounding box center [316, 159] width 40 height 11
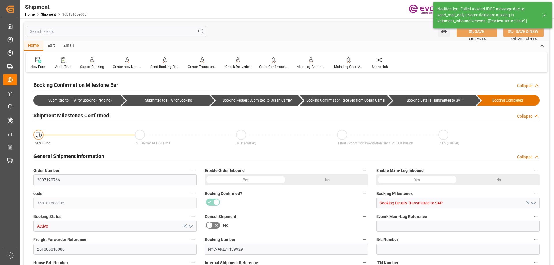
type input "USLGB"
type input "NZAKL"
type input "9440772"
type input "9389409"
type input "9440772"
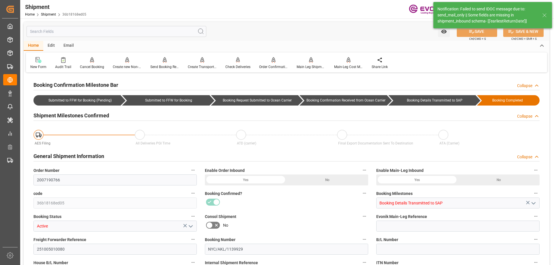
type input "USLAX"
type input "[DATE] 00:00"
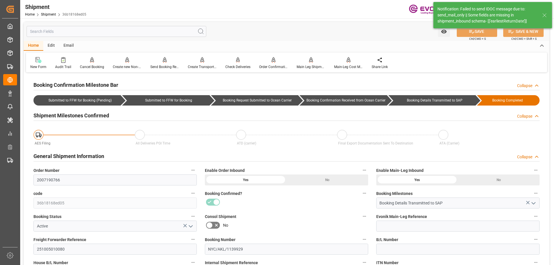
type input "[DATE] 00:00"
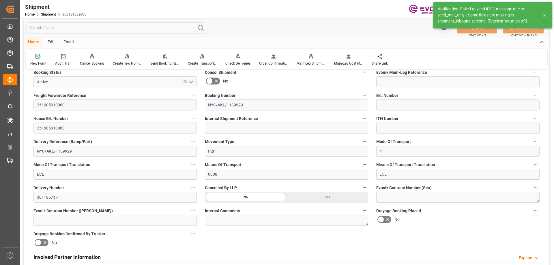
scroll to position [289, 0]
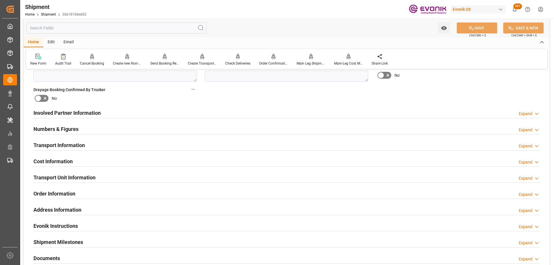
click at [129, 142] on div "Transport Information Expand" at bounding box center [286, 144] width 507 height 11
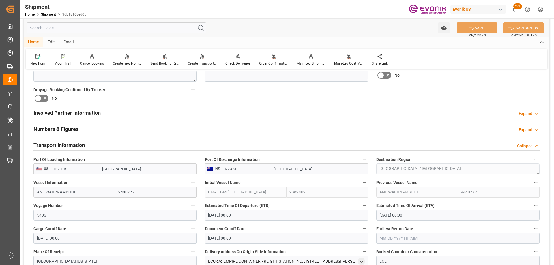
scroll to position [404, 0]
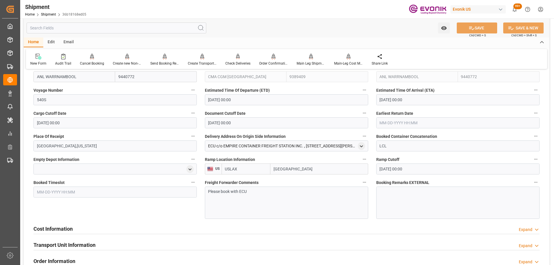
click at [396, 122] on input "text" at bounding box center [458, 123] width 163 height 11
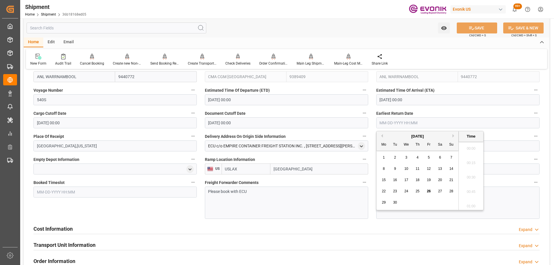
scroll to position [522, 0]
click at [396, 136] on div "September 2025" at bounding box center [418, 137] width 82 height 6
click at [453, 136] on button "Next Month" at bounding box center [454, 135] width 3 height 3
click at [409, 157] on div "1" at bounding box center [406, 158] width 7 height 7
type input "10-01-2025 00:00"
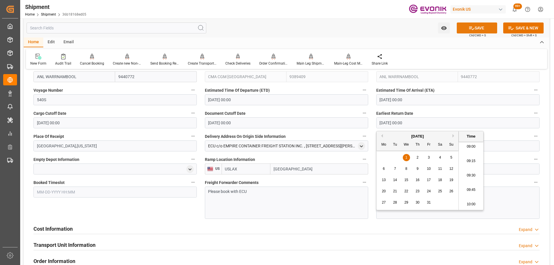
click at [474, 30] on button "SAVE" at bounding box center [477, 28] width 40 height 11
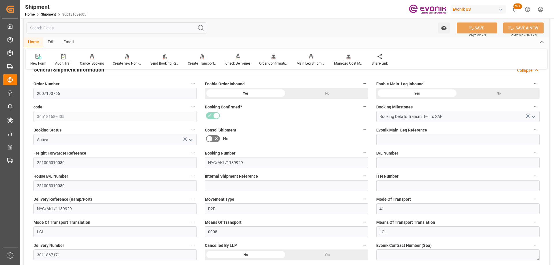
scroll to position [0, 0]
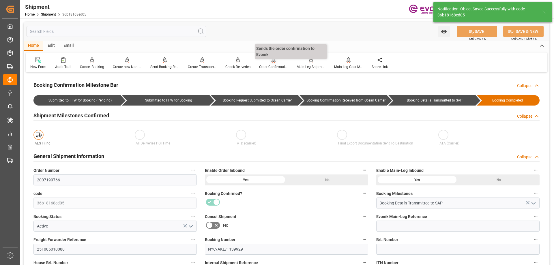
click at [278, 64] on div "Order Confirmation" at bounding box center [274, 63] width 38 height 13
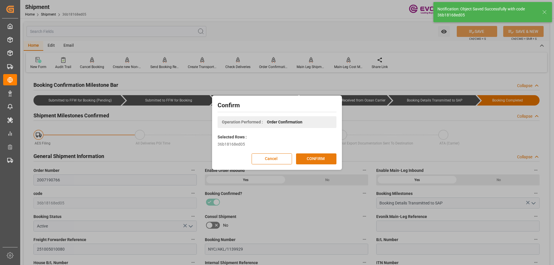
click at [319, 160] on button "CONFIRM" at bounding box center [316, 159] width 40 height 11
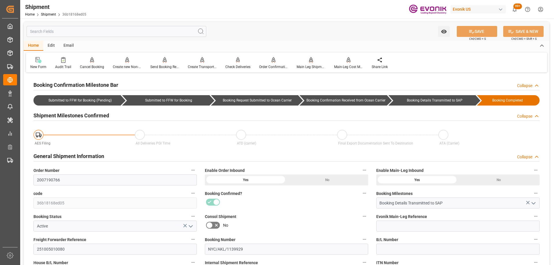
click at [310, 62] on icon at bounding box center [311, 59] width 4 height 5
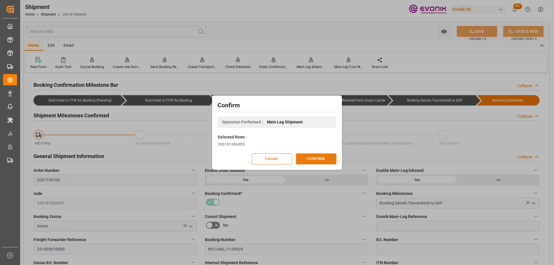
click at [313, 161] on button "CONFIRM" at bounding box center [316, 159] width 40 height 11
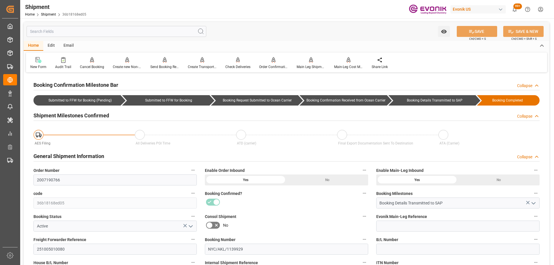
scroll to position [87, 0]
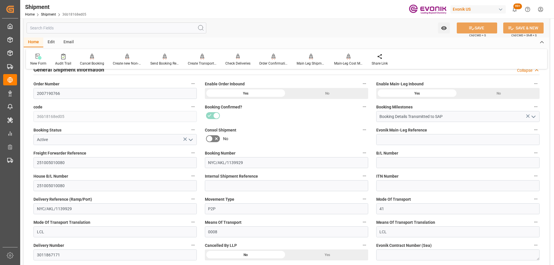
click at [320, 133] on label "Consol Shipment" at bounding box center [286, 130] width 163 height 8
click at [361, 133] on button "Consol Shipment" at bounding box center [365, 130] width 8 height 8
click at [282, 118] on div at bounding box center [277, 132] width 554 height 265
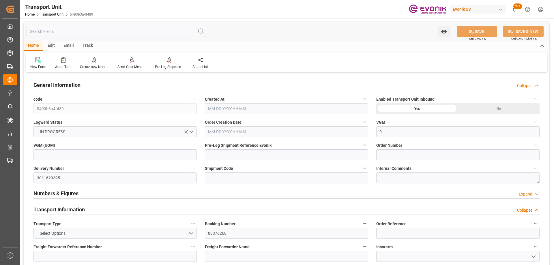
type input "0"
type input "AC Containerline"
type input "Leschaco Inc."
type input "USMIA"
type input "ECGYE"
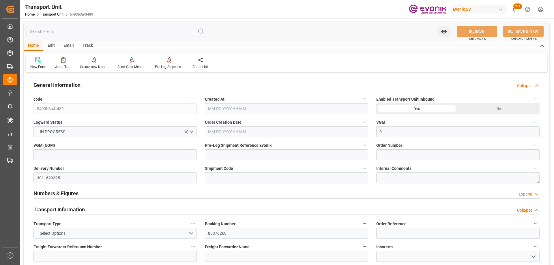
type input "872.5"
type input "[DATE] 21:27"
type input "[DATE] 00:00"
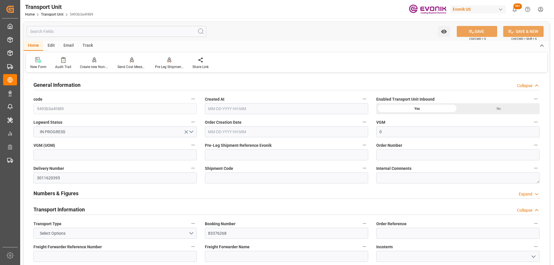
type input "[DATE] 00:00"
type input "[DATE] 10:00"
click at [364, 146] on icon "button" at bounding box center [364, 145] width 3 height 1
click at [370, 146] on icon at bounding box center [369, 145] width 6 height 6
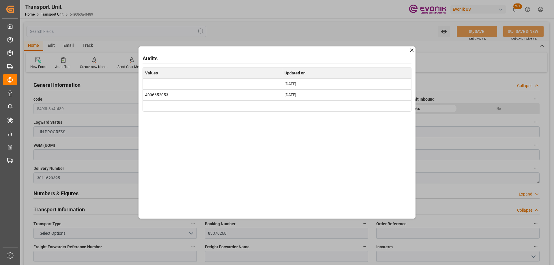
click at [414, 53] on icon at bounding box center [412, 50] width 6 height 6
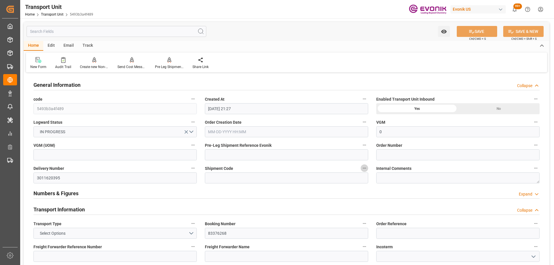
click at [364, 167] on icon "button" at bounding box center [364, 168] width 5 height 5
click at [366, 167] on icon at bounding box center [368, 168] width 5 height 5
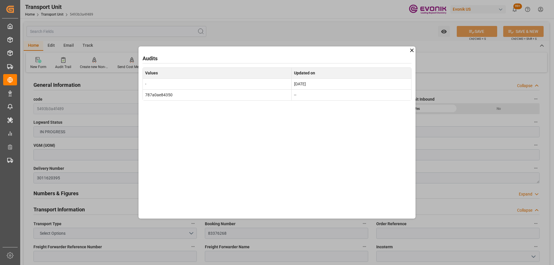
click at [412, 49] on icon at bounding box center [412, 50] width 6 height 6
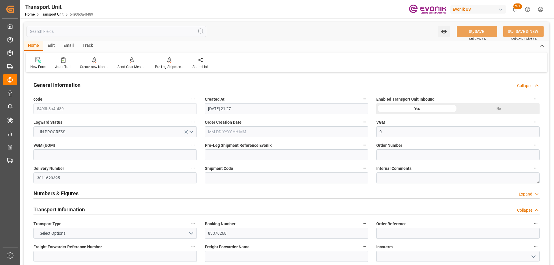
click at [362, 166] on icon "button" at bounding box center [364, 168] width 5 height 5
click at [364, 170] on li "Audits" at bounding box center [375, 169] width 29 height 10
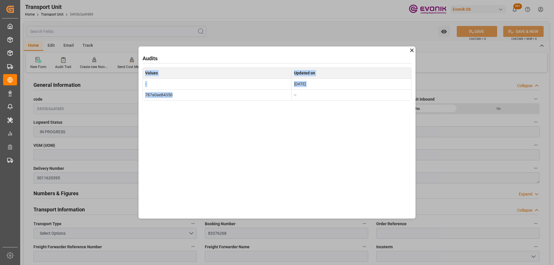
drag, startPoint x: 179, startPoint y: 97, endPoint x: 111, endPoint y: 88, distance: 67.9
click at [111, 88] on div "Audits Values Updated on - Sep 15, 2025 787a0ae84350 --" at bounding box center [277, 132] width 554 height 265
click at [187, 95] on td "787a0ae84350" at bounding box center [217, 95] width 149 height 11
drag, startPoint x: 173, startPoint y: 94, endPoint x: 146, endPoint y: 94, distance: 27.7
click at [146, 94] on td "787a0ae84350" at bounding box center [217, 95] width 149 height 11
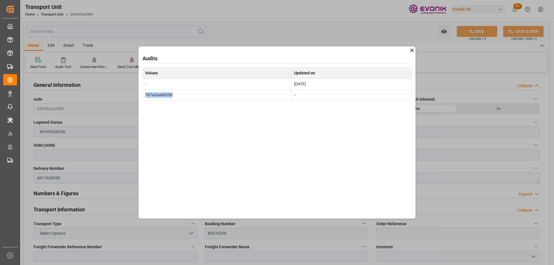
click at [411, 50] on icon at bounding box center [412, 50] width 6 height 6
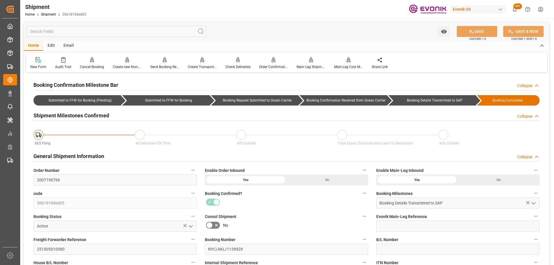
click at [107, 38] on div "Watch Option SAVE Ctrl/CMD + S SAVE & NEW Ctrl/CMD + Shift + S" at bounding box center [287, 31] width 526 height 19
click at [95, 31] on input "text" at bounding box center [117, 31] width 180 height 11
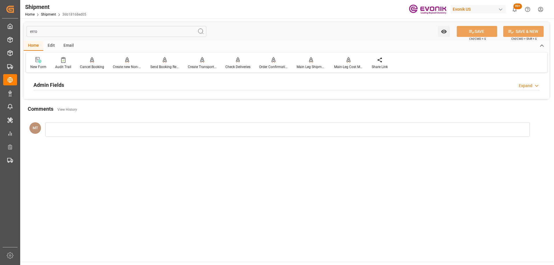
click at [98, 85] on div "Admin Fields Expand" at bounding box center [286, 84] width 507 height 11
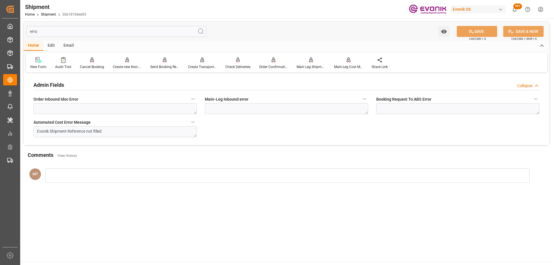
drag, startPoint x: 37, startPoint y: 29, endPoint x: 109, endPoint y: 31, distance: 72.5
click at [109, 31] on input "erro" at bounding box center [117, 31] width 180 height 11
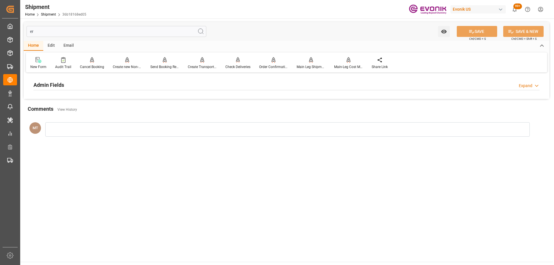
type input "e"
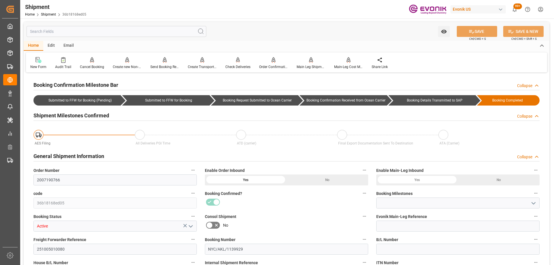
type input "36b18168ed05"
type input "Active"
type input "P2P"
type input "41"
type input "LCL"
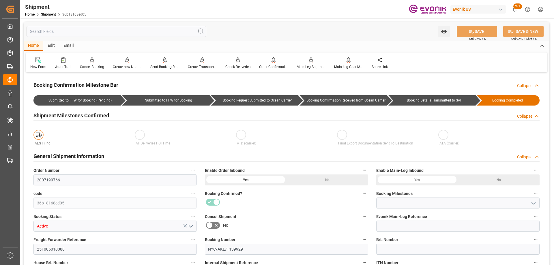
type input "0008"
type input "LCL"
type input "Booking Details Transmitted to SAP"
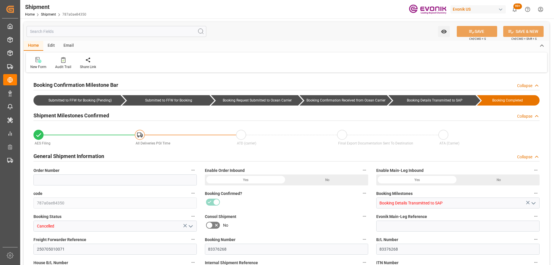
scroll to position [116, 0]
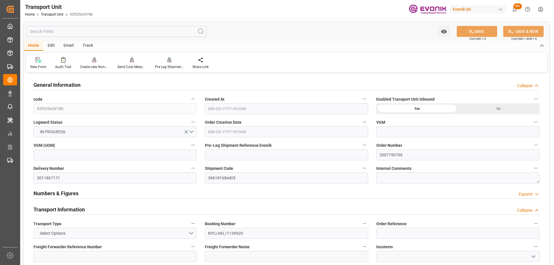
type input "AC Containerline"
type input "Leschaco Inc."
type input "USLGB"
type input "NZAKL"
type input "4500"
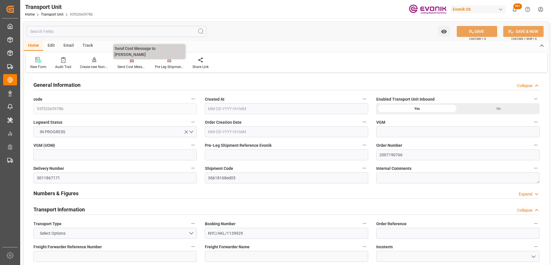
type input "[DATE] 09:47"
type input "[DATE]"
type input "10-13-2025 00:00"
type input "10-20-2025 00:00"
type input "11-01-2025 00:00"
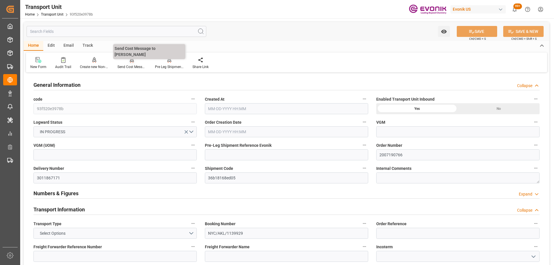
type input "11-08-2025 00:00"
type input "10-03-2025 00:00"
click at [171, 66] on div "Pre Leg Shipment Inbound" at bounding box center [169, 66] width 29 height 5
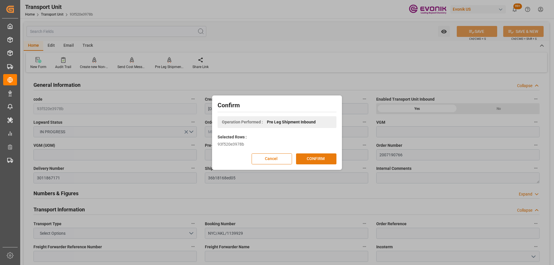
click at [317, 159] on button "CONFIRM" at bounding box center [316, 159] width 40 height 11
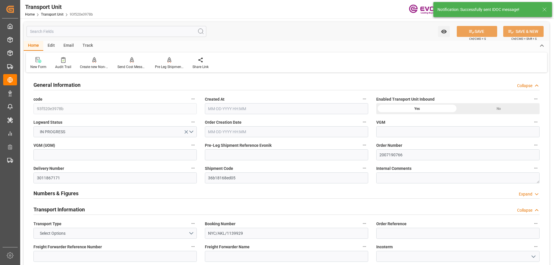
type input "AC Containerline"
type input "Leschaco Inc."
type input "USLGB"
type input "NZAKL"
type input "4500"
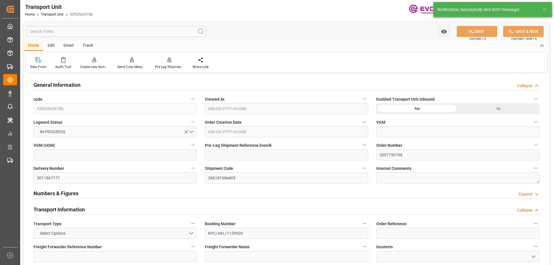
type input "09-23-2025 09:47"
type input "11-01-2025"
type input "10-13-2025 00:00"
type input "10-20-2025 00:00"
type input "11-01-2025 00:00"
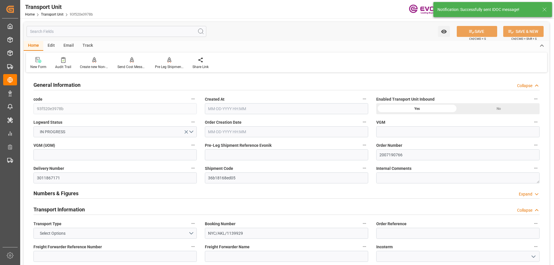
type input "11-08-2025 00:00"
type input "10-03-2025 00:00"
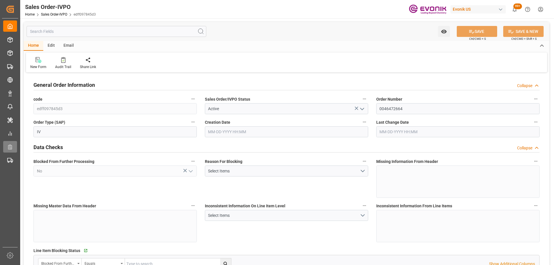
type input "CNSHA"
type input "0"
type input "1"
type input "444.272"
type input "[DATE] 17:32"
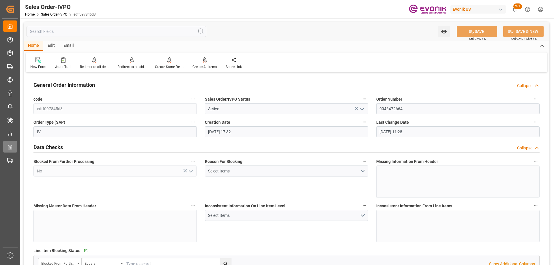
type input "[DATE] 11:28"
click at [132, 186] on div "Blocked From Further Processing No" at bounding box center [115, 178] width 172 height 44
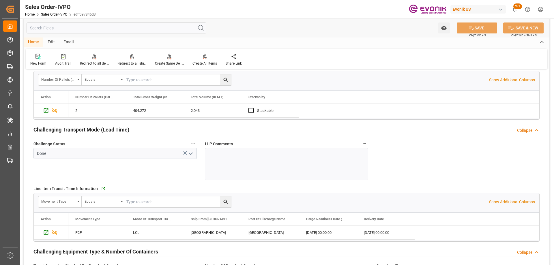
scroll to position [1011, 0]
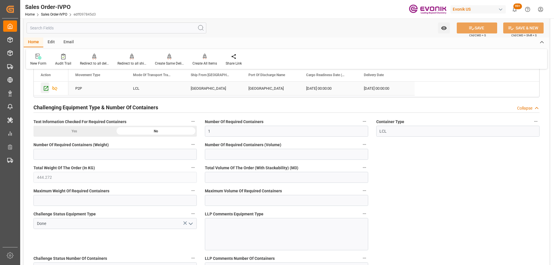
click at [46, 89] on icon "Press SPACE to select this row." at bounding box center [46, 88] width 6 height 6
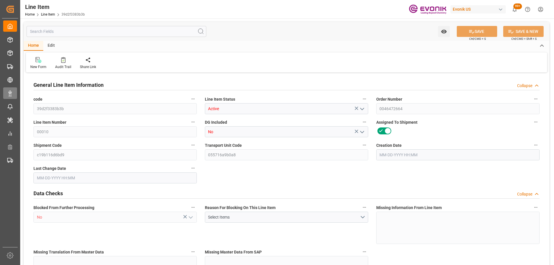
type input "2"
type input "404.272"
type input "360"
type input "2.043"
type input "8"
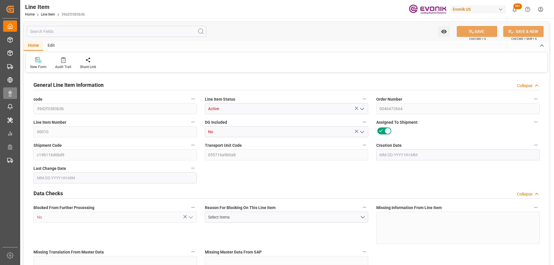
type input "2714.4"
type input "8"
type input "404.272"
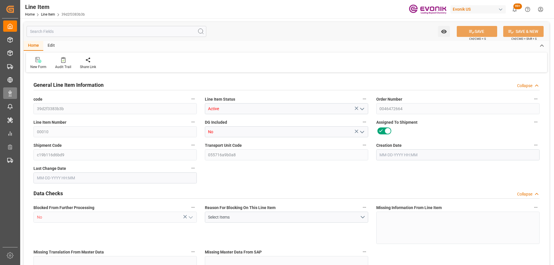
type input "444.272"
type input "360"
type input "2.043"
type input "2042.968"
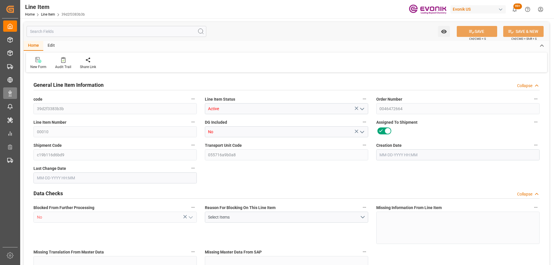
type input "0"
type input "[DATE] 17:32"
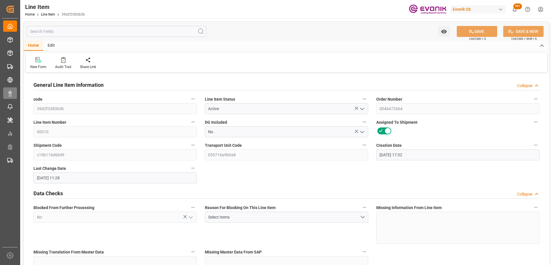
type input "[DATE] 11:28"
type input "[DATE]"
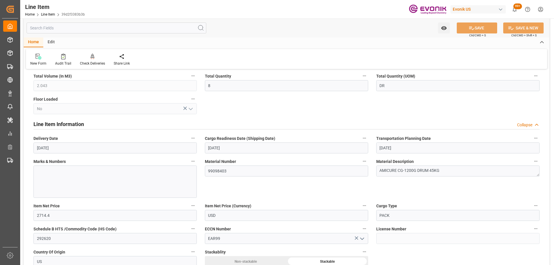
scroll to position [318, 0]
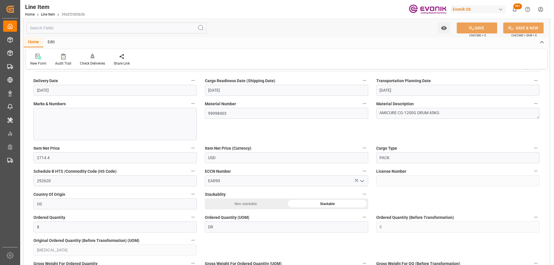
click at [365, 81] on icon "button" at bounding box center [364, 80] width 5 height 5
click at [368, 82] on icon at bounding box center [369, 81] width 6 height 6
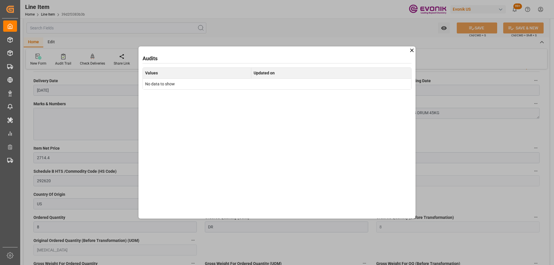
click at [411, 52] on icon at bounding box center [412, 50] width 6 height 6
